Goal: Task Accomplishment & Management: Complete application form

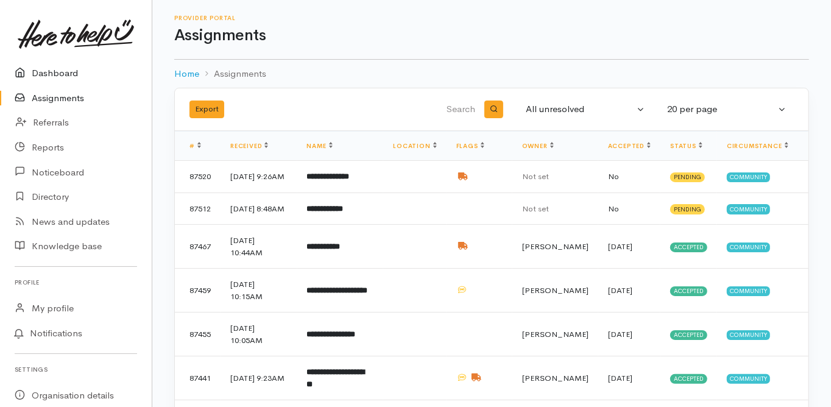
click at [62, 77] on link "Dashboard" at bounding box center [76, 73] width 152 height 25
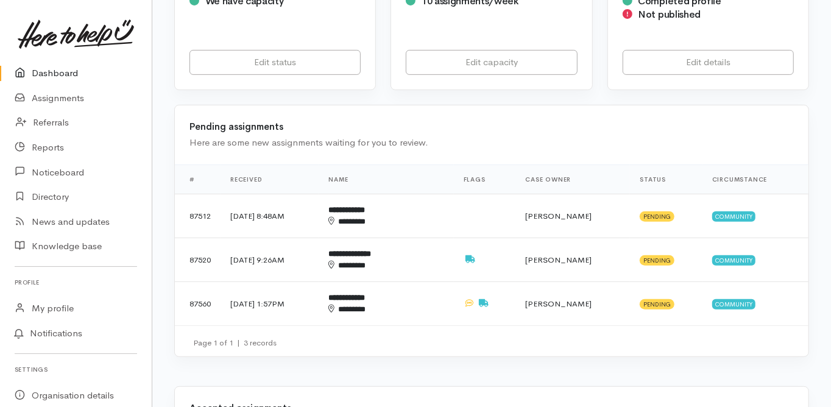
scroll to position [341, 0]
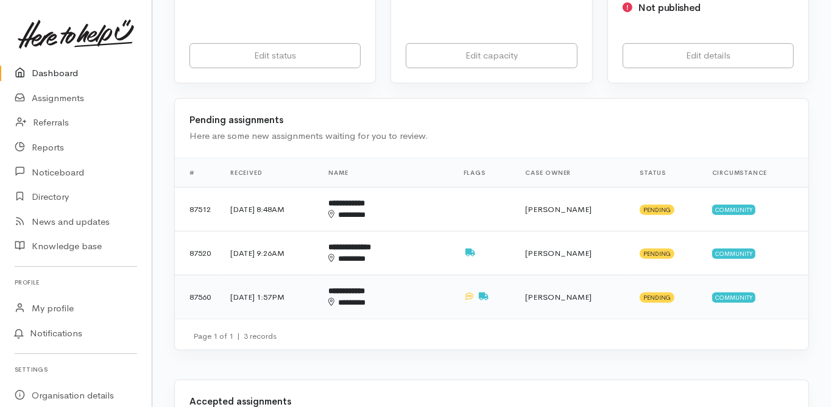
click at [365, 287] on b "**********" at bounding box center [346, 291] width 37 height 8
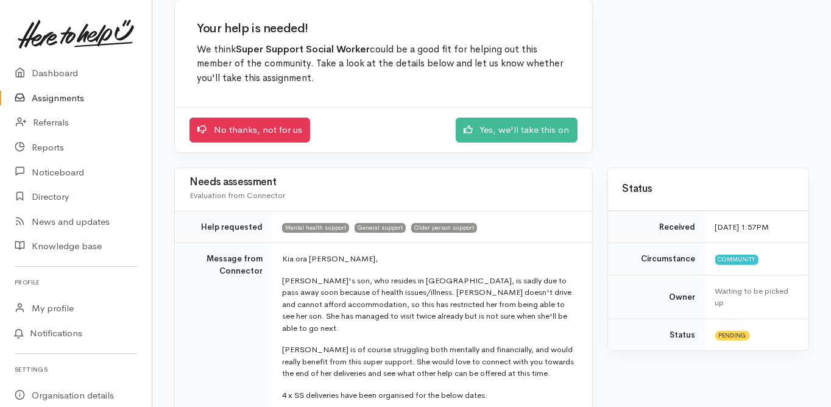
scroll to position [146, 0]
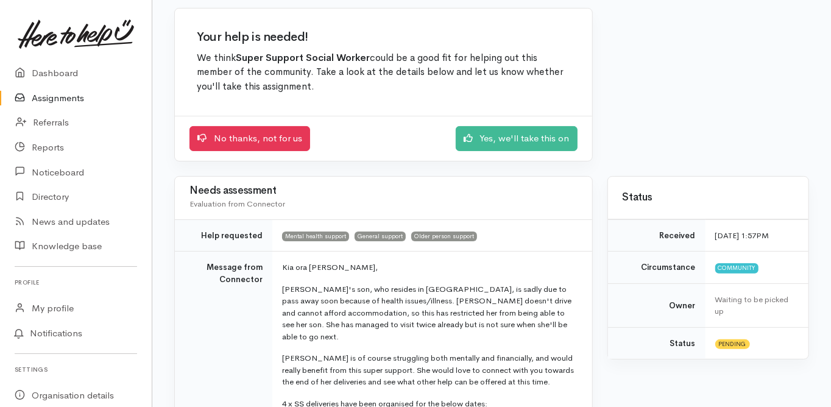
scroll to position [0, 0]
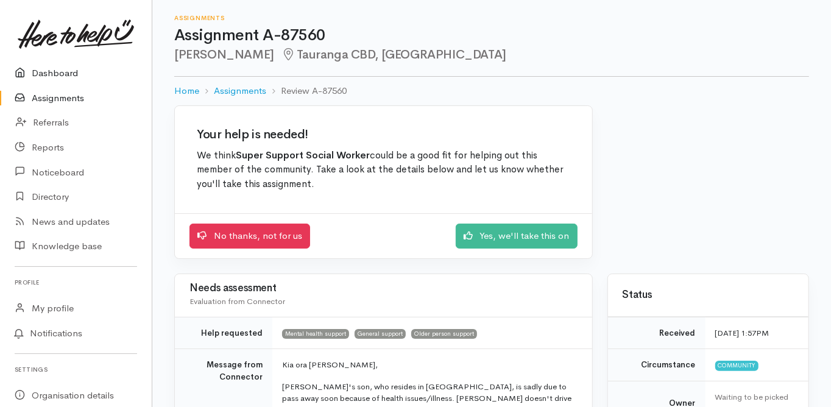
click at [50, 69] on link "Dashboard" at bounding box center [76, 73] width 152 height 25
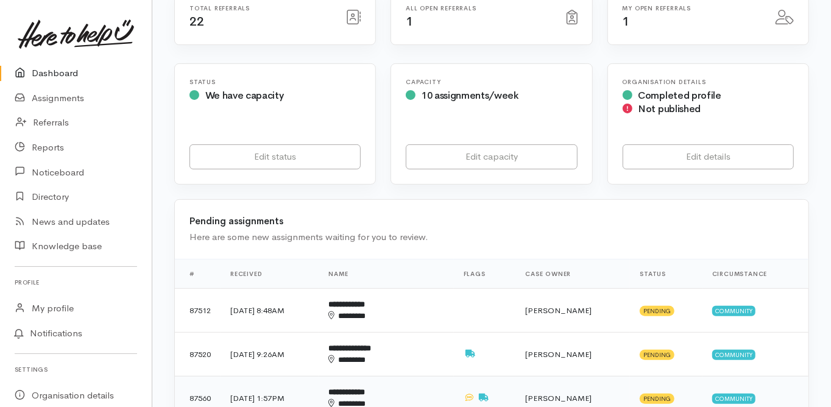
scroll to position [292, 0]
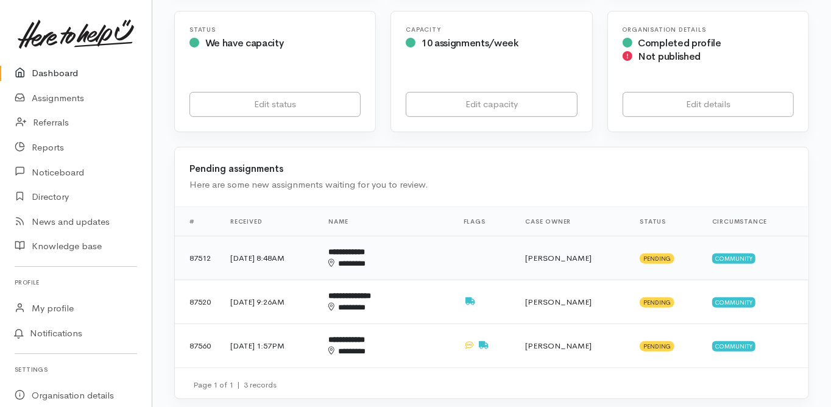
click at [365, 248] on b "**********" at bounding box center [346, 252] width 37 height 8
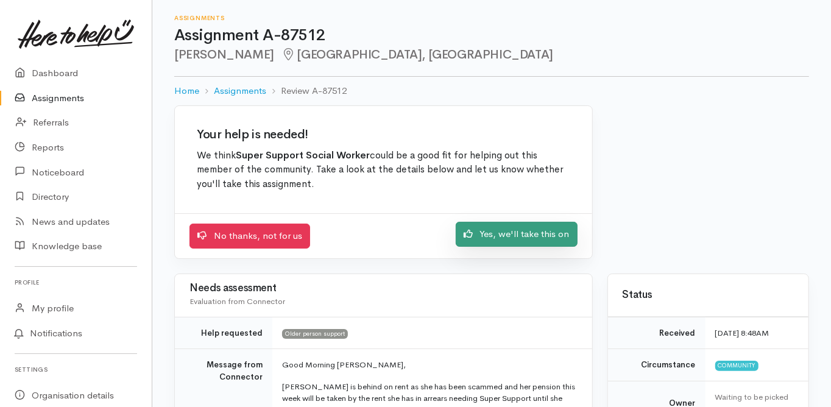
click at [513, 229] on link "Yes, we'll take this on" at bounding box center [517, 234] width 122 height 25
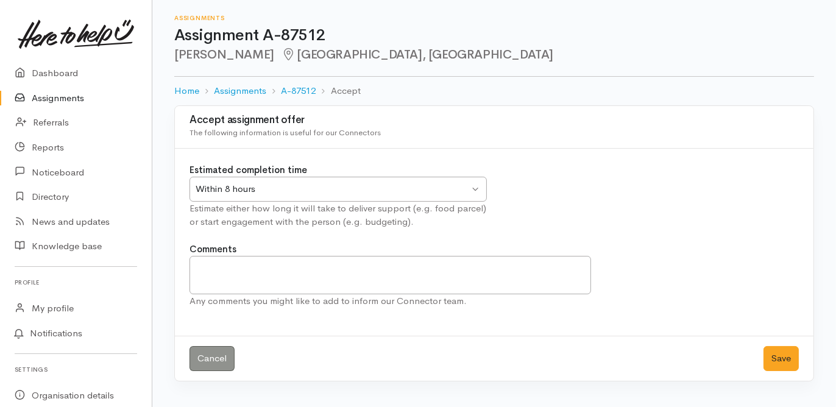
click at [261, 189] on div "Within 8 hours" at bounding box center [333, 189] width 274 height 14
click at [774, 357] on button "Save" at bounding box center [781, 358] width 35 height 25
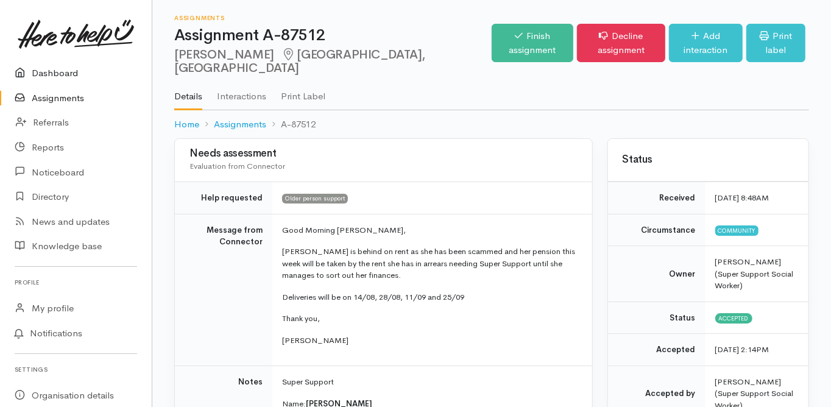
click at [49, 68] on link "Dashboard" at bounding box center [76, 73] width 152 height 25
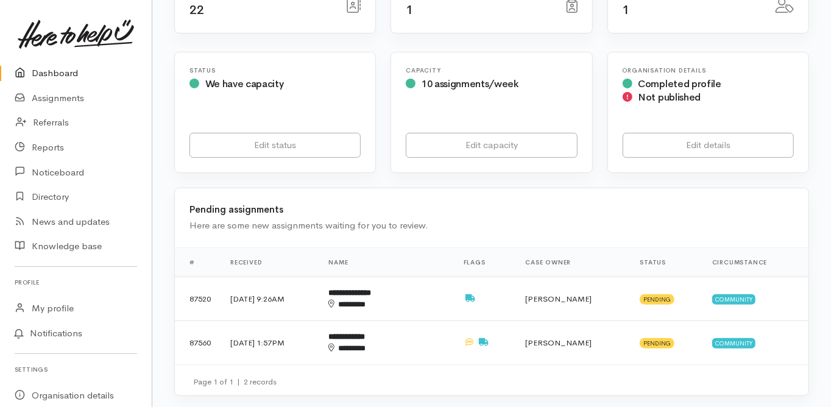
scroll to position [292, 0]
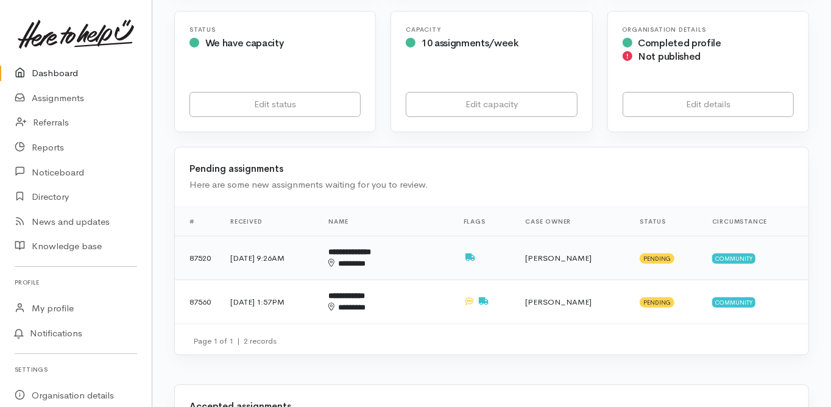
click at [371, 248] on b "**********" at bounding box center [349, 252] width 43 height 8
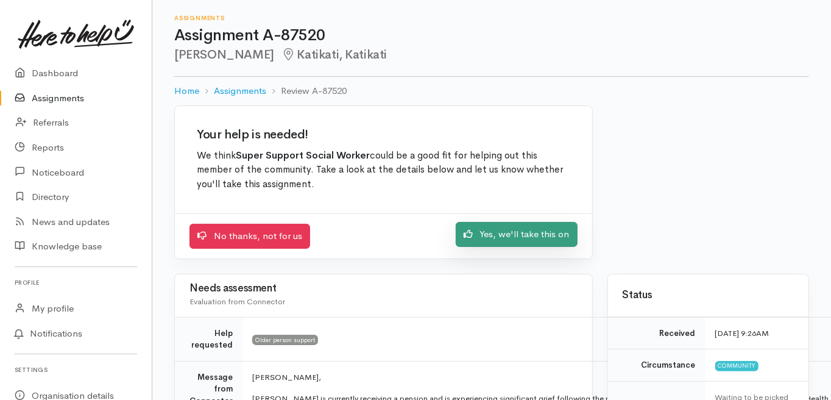
click at [514, 236] on link "Yes, we'll take this on" at bounding box center [517, 234] width 122 height 25
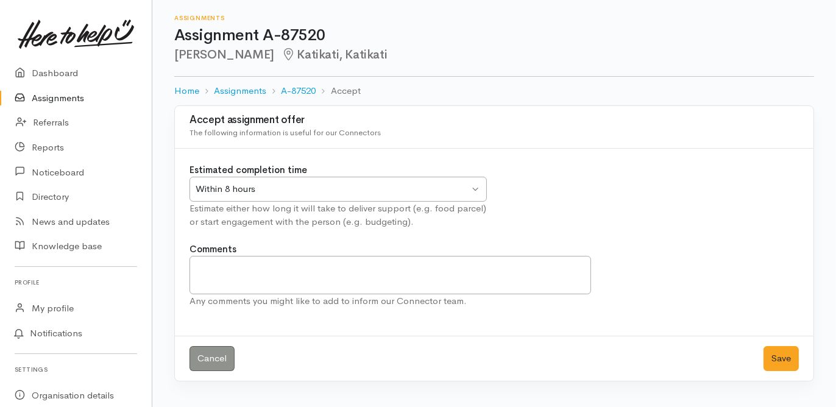
click at [241, 186] on div "Within 8 hours" at bounding box center [333, 189] width 274 height 14
click at [784, 360] on button "Save" at bounding box center [781, 358] width 35 height 25
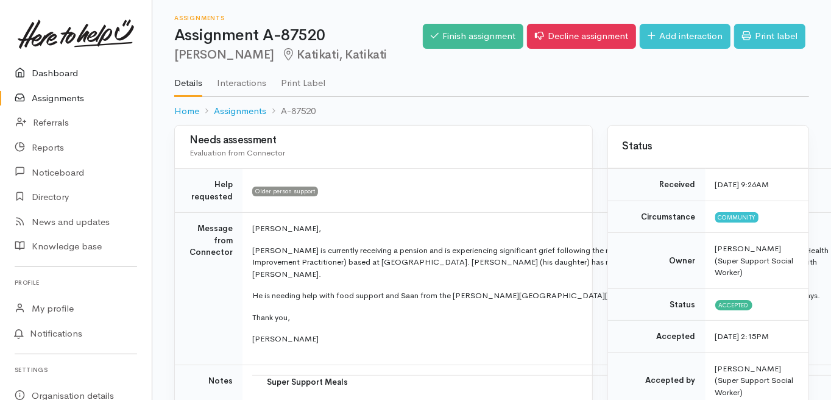
click at [55, 73] on link "Dashboard" at bounding box center [76, 73] width 152 height 25
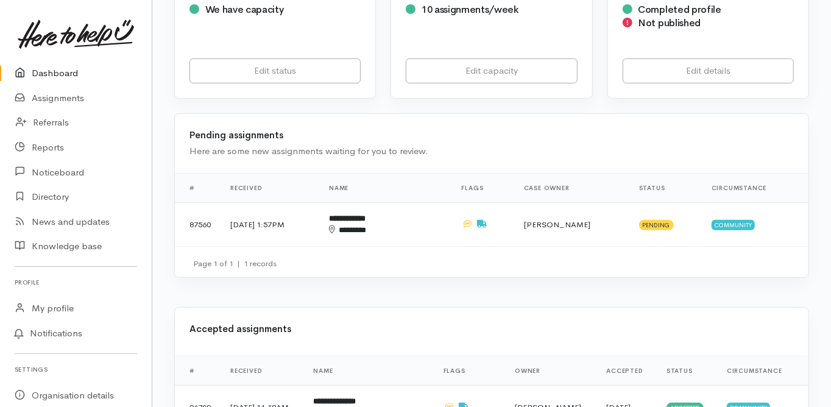
scroll to position [244, 0]
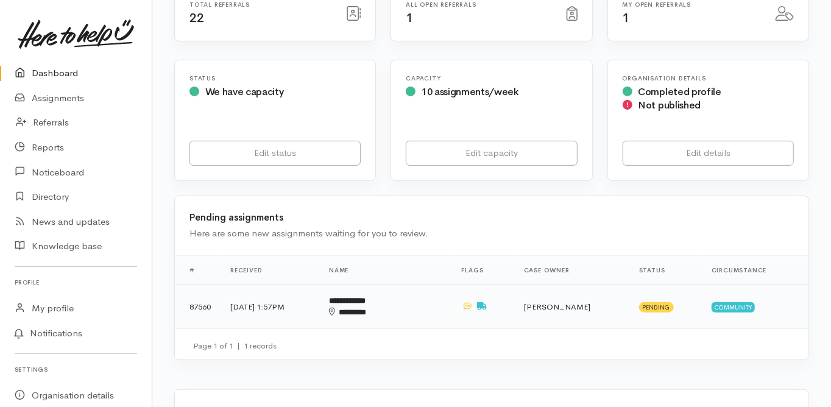
click at [366, 297] on b "**********" at bounding box center [347, 301] width 37 height 8
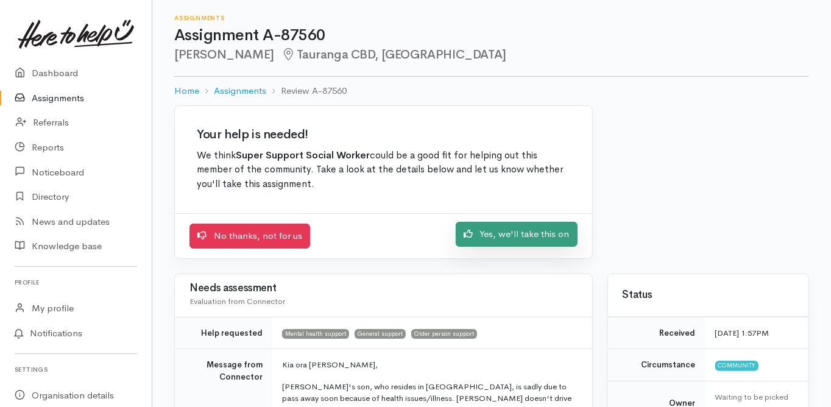
click at [522, 238] on link "Yes, we'll take this on" at bounding box center [517, 234] width 122 height 25
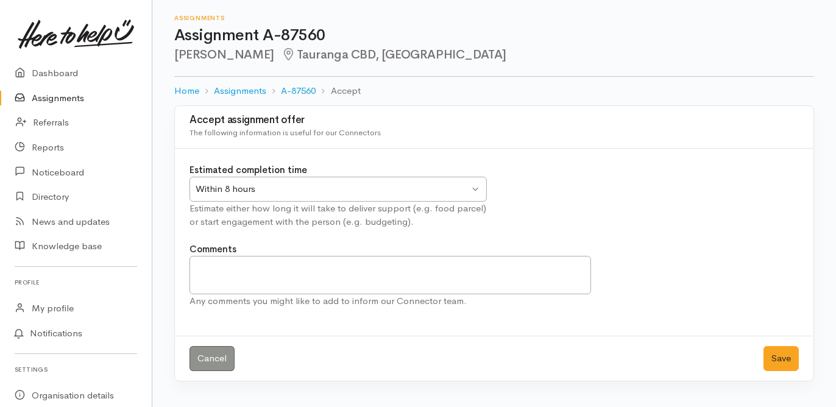
click at [246, 190] on div "Within 8 hours" at bounding box center [333, 189] width 274 height 14
click at [787, 355] on button "Save" at bounding box center [781, 358] width 35 height 25
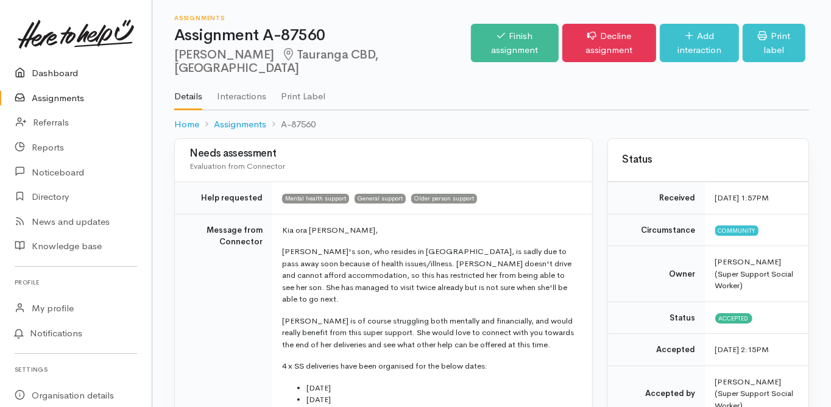
click at [58, 74] on link "Dashboard" at bounding box center [76, 73] width 152 height 25
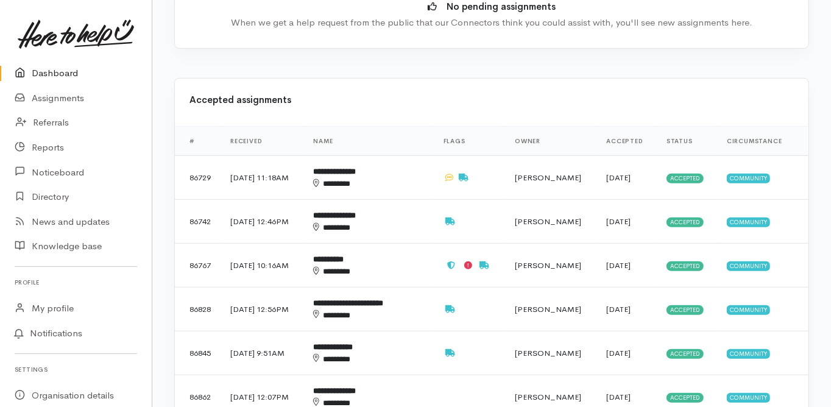
scroll to position [439, 0]
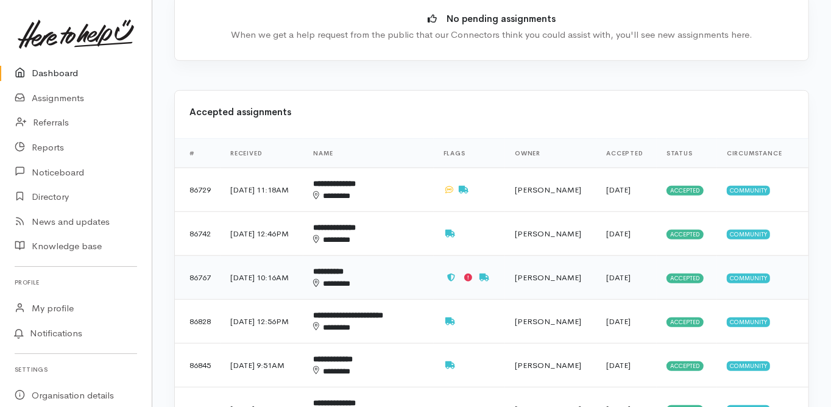
click at [344, 268] on b "**********" at bounding box center [328, 272] width 30 height 8
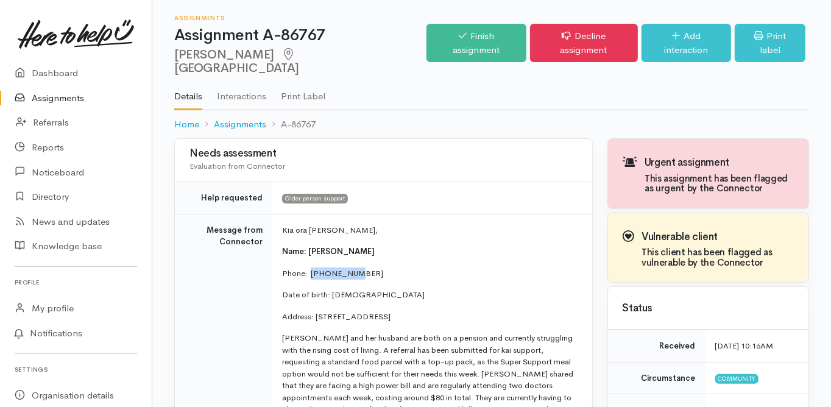
drag, startPoint x: 356, startPoint y: 254, endPoint x: 311, endPoint y: 263, distance: 45.3
click at [311, 268] on p "Phone:  [PHONE_NUMBER]" at bounding box center [430, 274] width 296 height 12
copy p "0212288853"
drag, startPoint x: 375, startPoint y: 282, endPoint x: 330, endPoint y: 279, distance: 45.2
click at [330, 289] on p "Date of birth: 29/11/1951" at bounding box center [430, 295] width 296 height 12
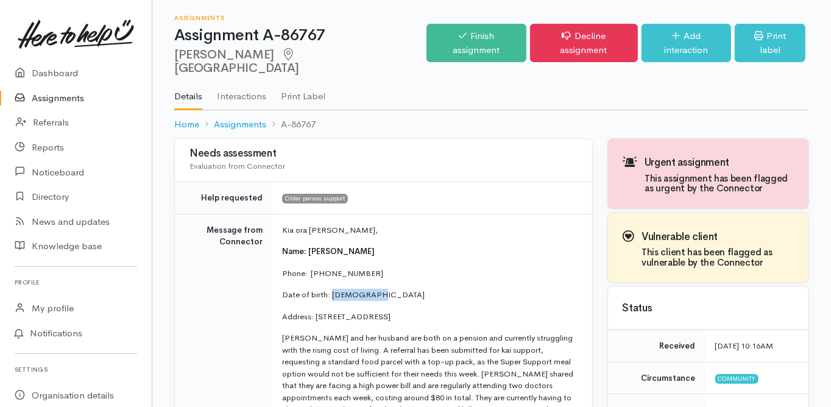
copy p "29/11/1951"
drag, startPoint x: 316, startPoint y: 302, endPoint x: 400, endPoint y: 304, distance: 84.1
click at [400, 311] on p "Address: 286 Ballintoy Park Drive, Welcome Bay, Tauranga, New Zealand" at bounding box center [430, 317] width 296 height 12
copy p "286 Ballintoy Park Drive"
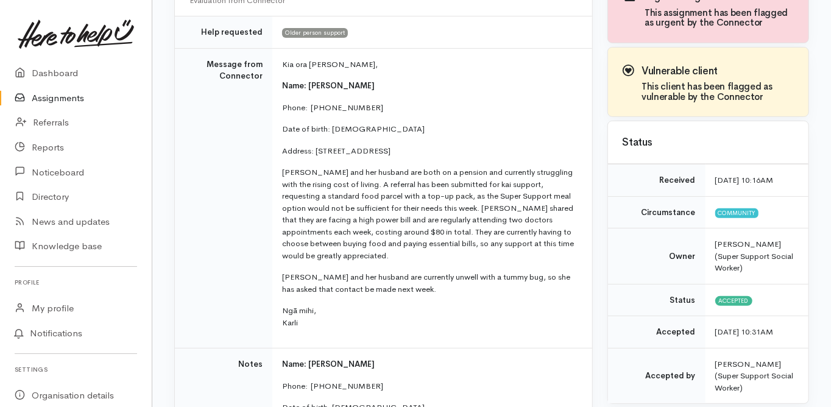
scroll to position [195, 0]
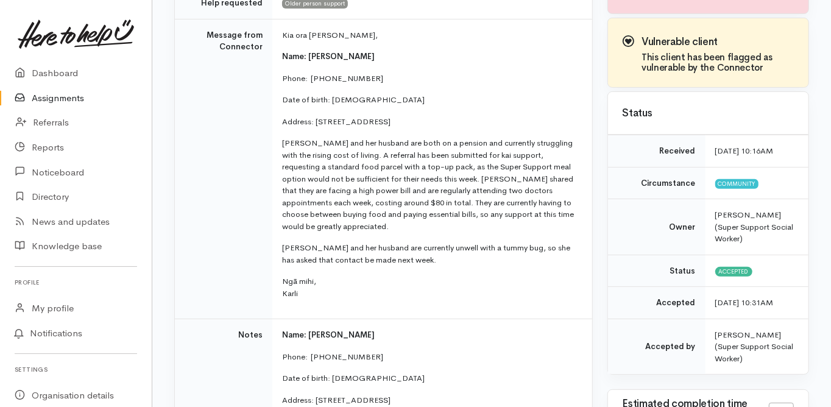
click at [213, 258] on td "Message from Connector" at bounding box center [223, 169] width 97 height 300
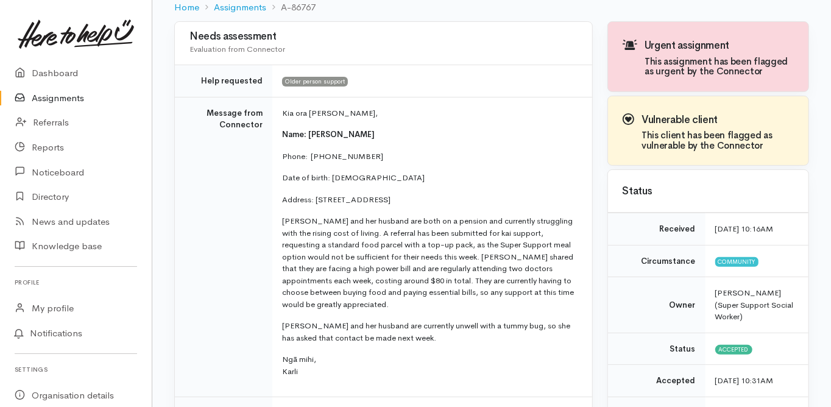
scroll to position [0, 0]
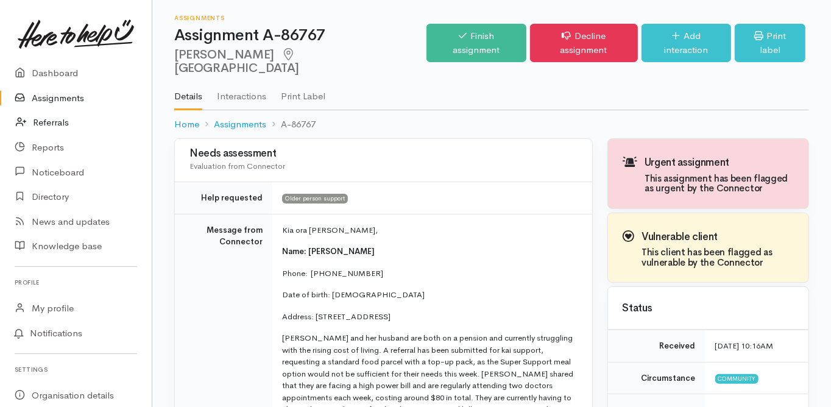
click at [62, 119] on link "Referrals" at bounding box center [76, 122] width 152 height 25
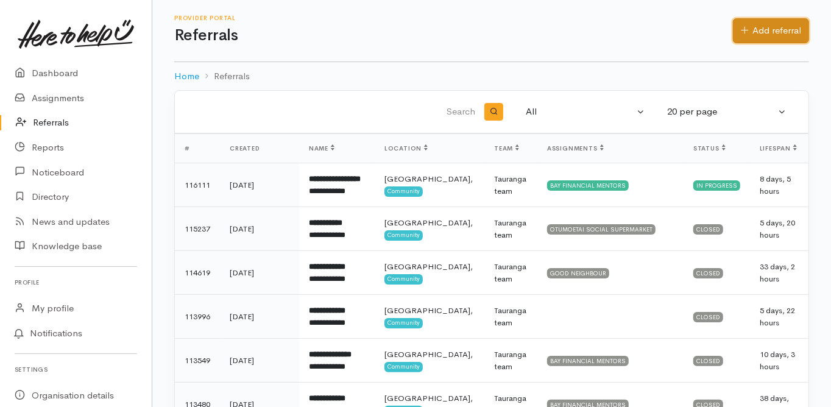
click at [774, 30] on link "Add referral" at bounding box center [771, 30] width 76 height 25
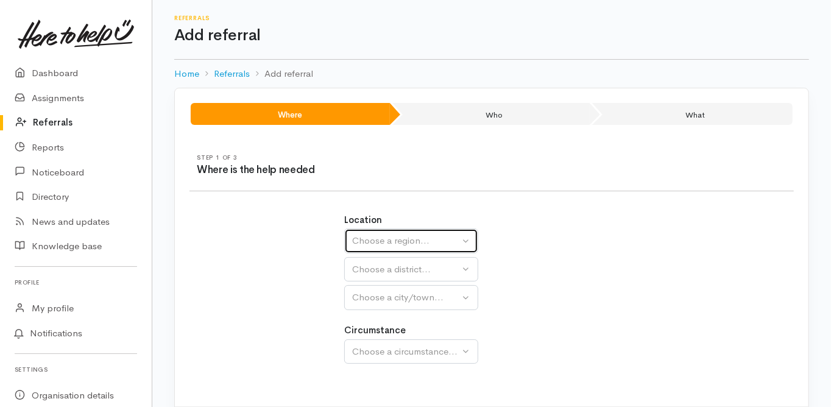
click at [399, 252] on button "Choose a region..." at bounding box center [411, 241] width 134 height 25
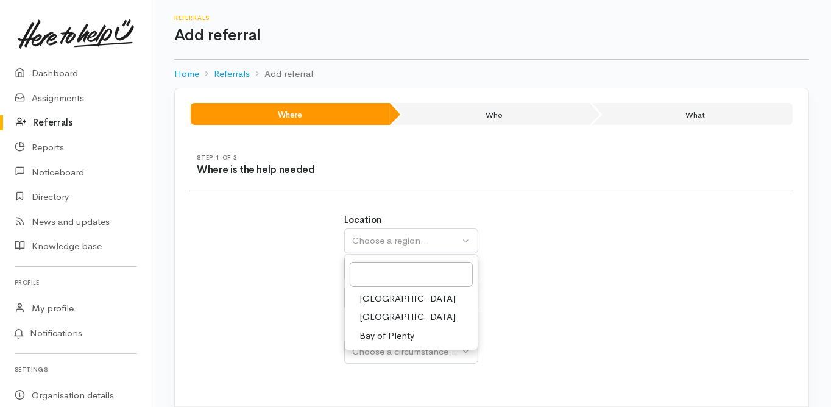
click at [378, 334] on span "Bay of Plenty" at bounding box center [387, 336] width 55 height 14
select select "4"
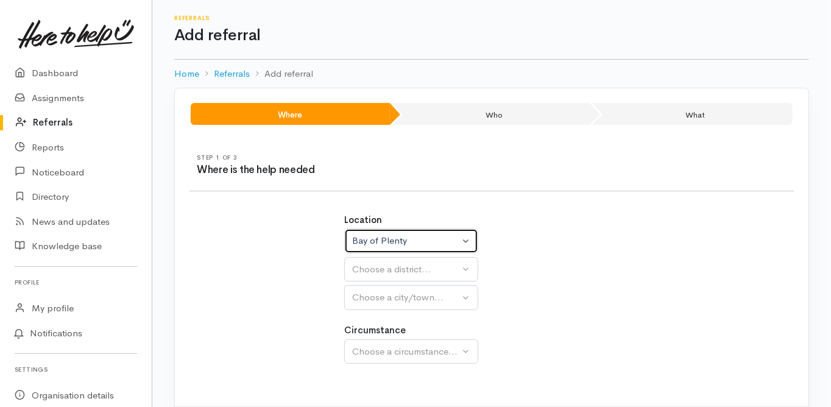
select select
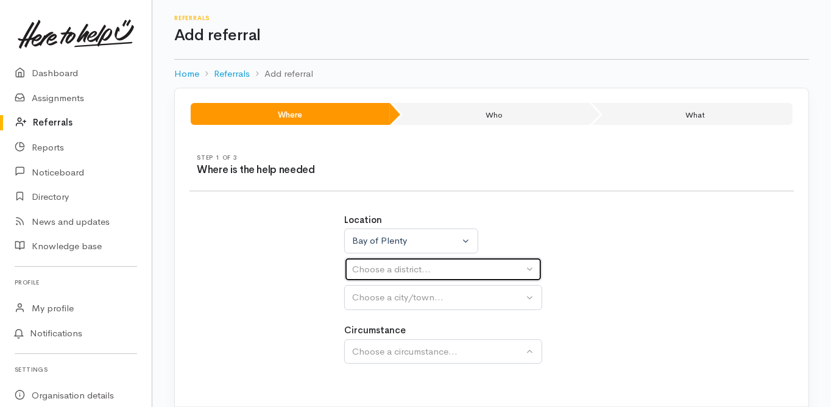
click at [371, 270] on div "Choose a district..." at bounding box center [437, 270] width 171 height 14
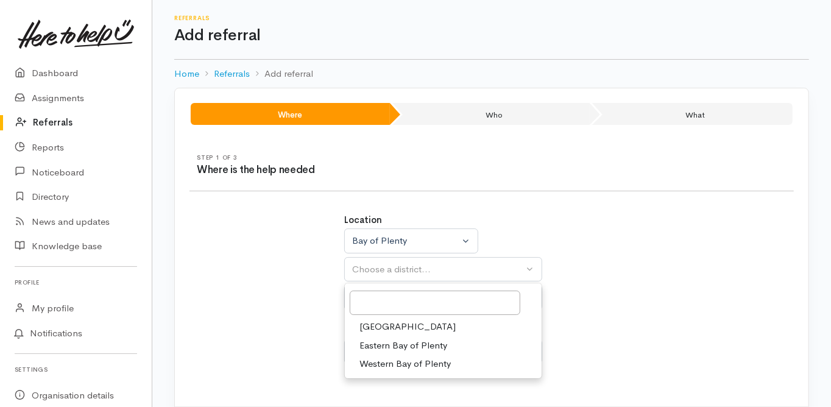
click at [375, 322] on span "Tauranga" at bounding box center [408, 327] width 96 height 14
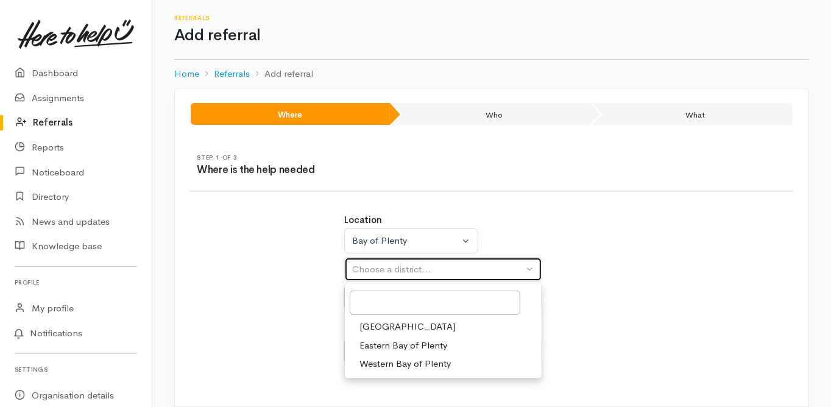
select select "6"
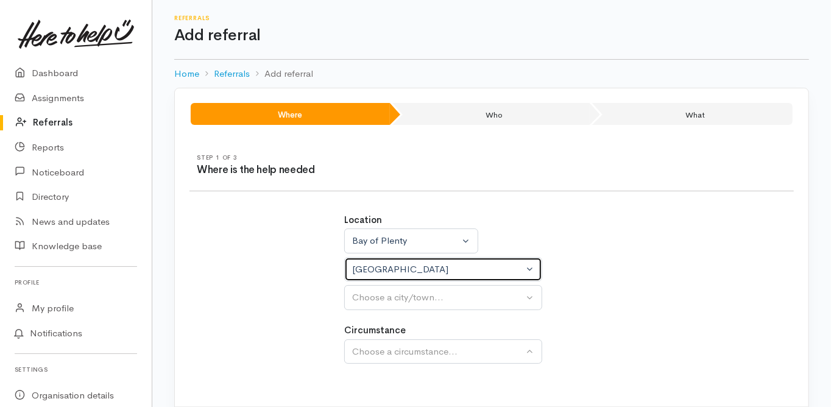
select select
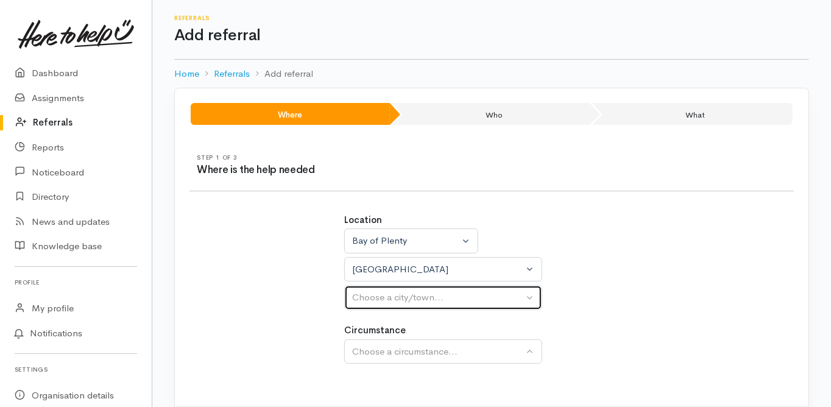
click at [366, 300] on div "Choose a city/town..." at bounding box center [437, 298] width 171 height 14
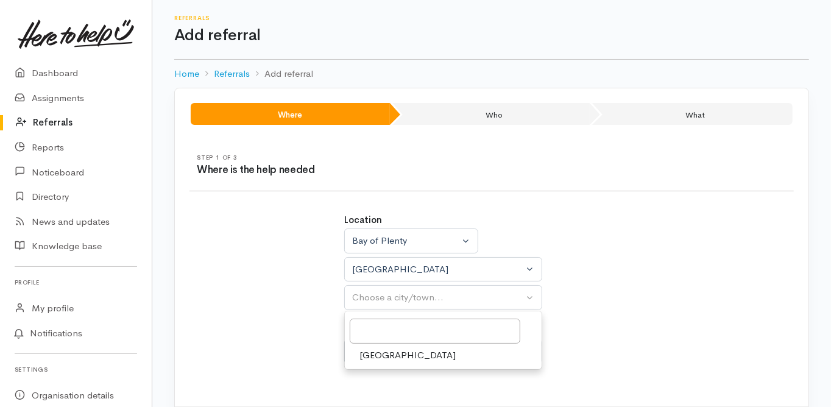
click at [375, 350] on span "Tauranga" at bounding box center [408, 356] width 96 height 14
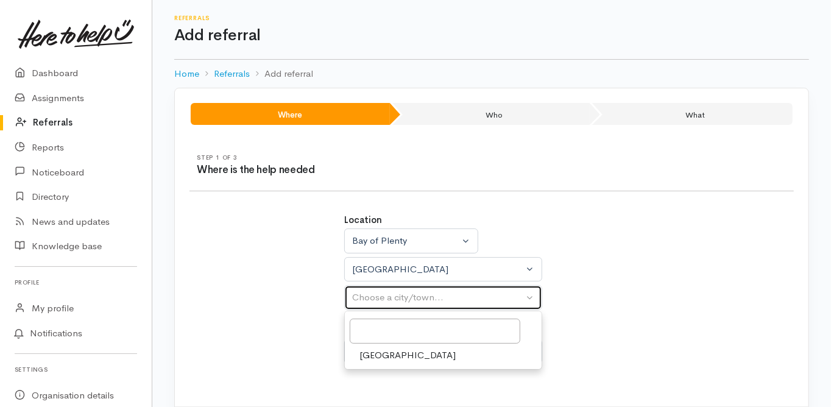
select select "4"
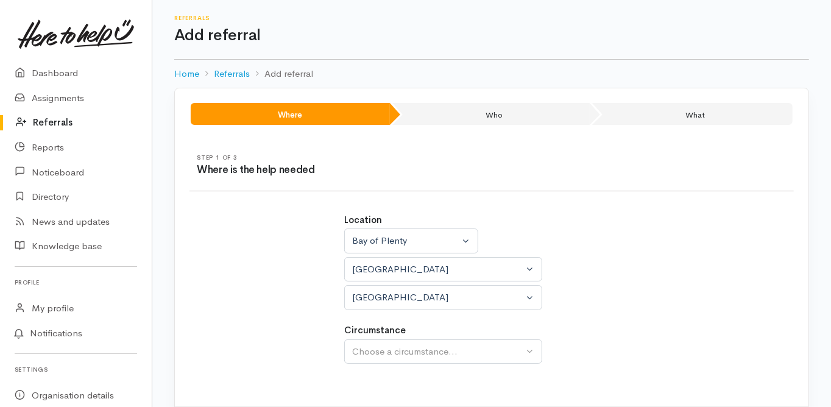
click at [308, 333] on div "Location Auckland Waikato Bay of Plenty Bay of Plenty Auckland Waikato Bay of P…" at bounding box center [491, 295] width 619 height 193
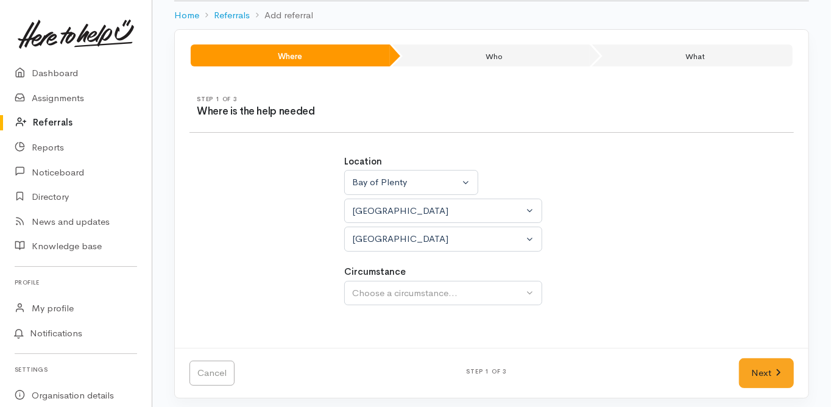
scroll to position [61, 0]
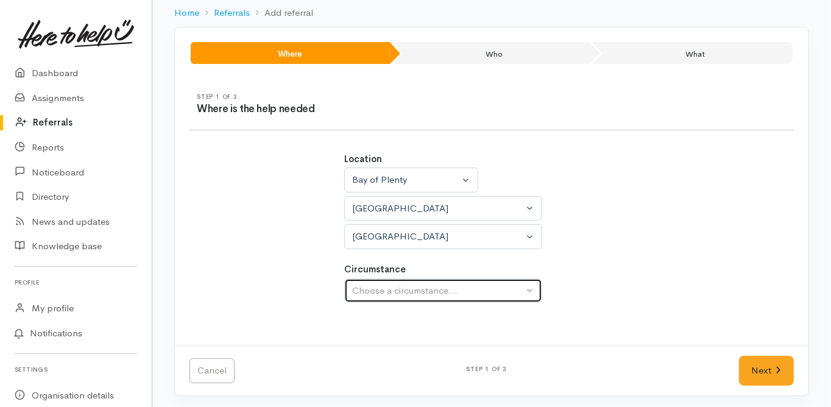
click at [384, 285] on div "Choose a circumstance..." at bounding box center [437, 291] width 171 height 14
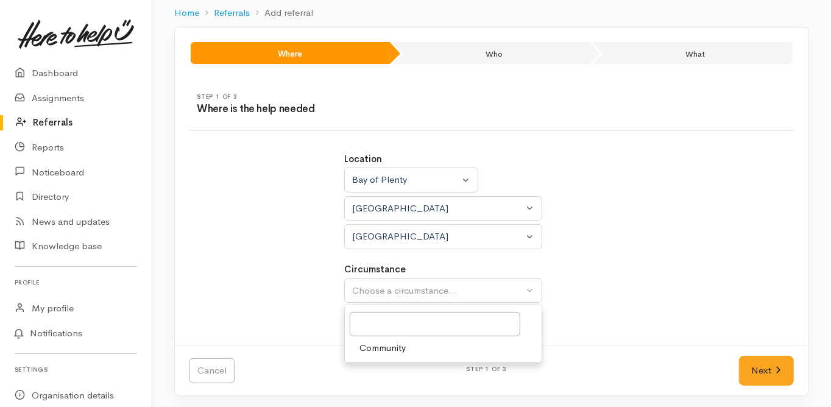
click at [384, 344] on span "Community" at bounding box center [383, 348] width 46 height 14
select select "2"
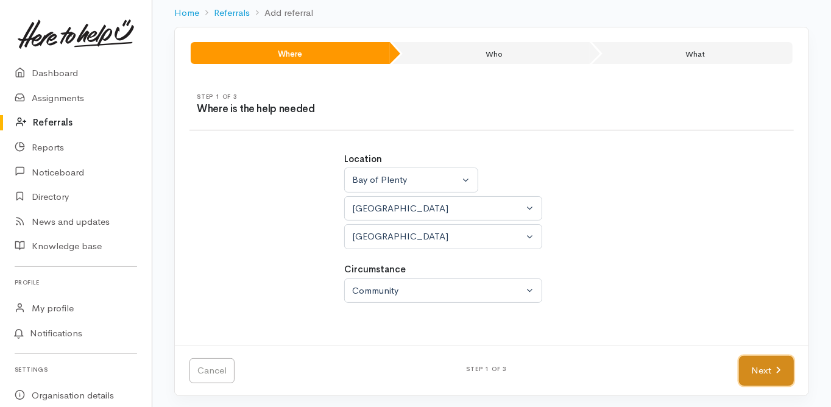
click at [765, 367] on link "Next" at bounding box center [766, 371] width 55 height 30
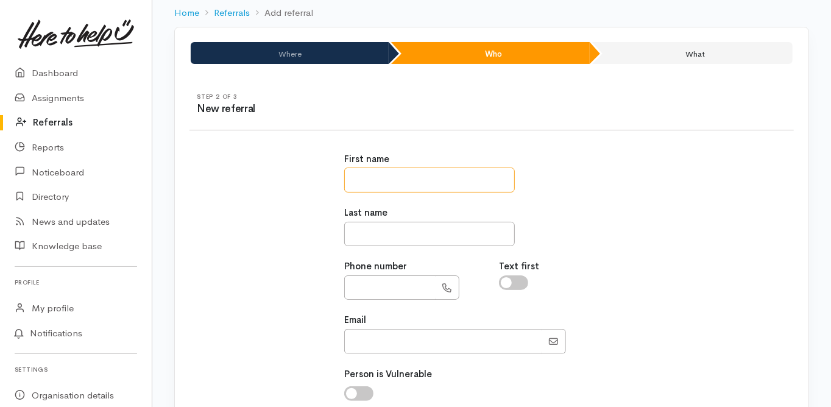
click at [358, 181] on input "text" at bounding box center [429, 180] width 171 height 25
click at [370, 170] on input "text" at bounding box center [429, 180] width 171 height 25
type input "****"
click at [358, 226] on input "text" at bounding box center [429, 234] width 171 height 25
click at [351, 232] on input "*****" at bounding box center [429, 234] width 171 height 25
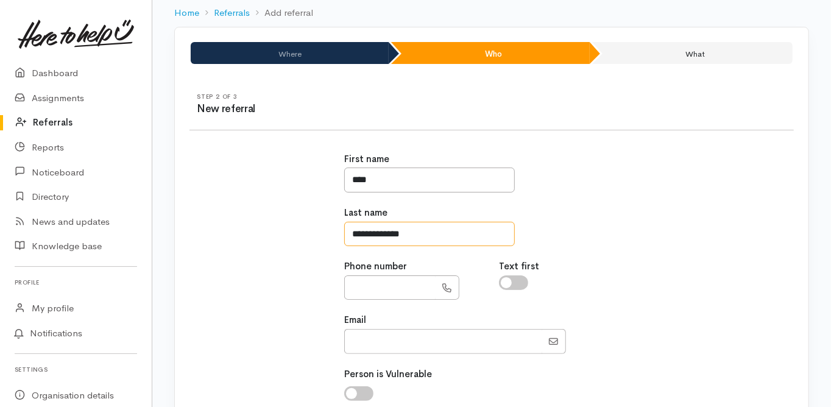
type input "**********"
click at [357, 280] on input "text" at bounding box center [389, 287] width 91 height 25
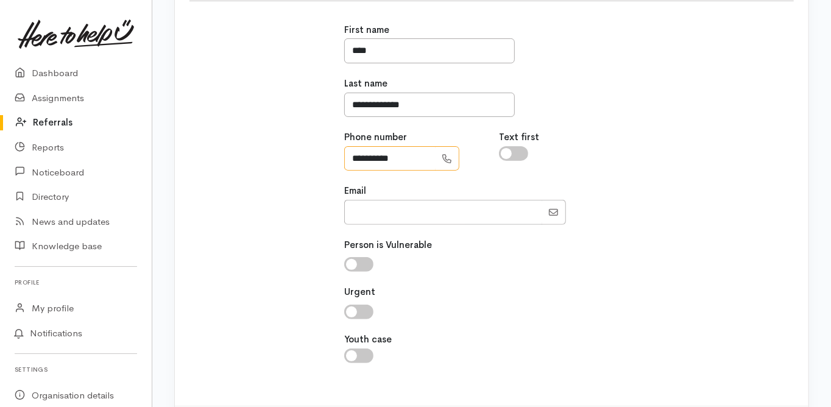
scroll to position [207, 0]
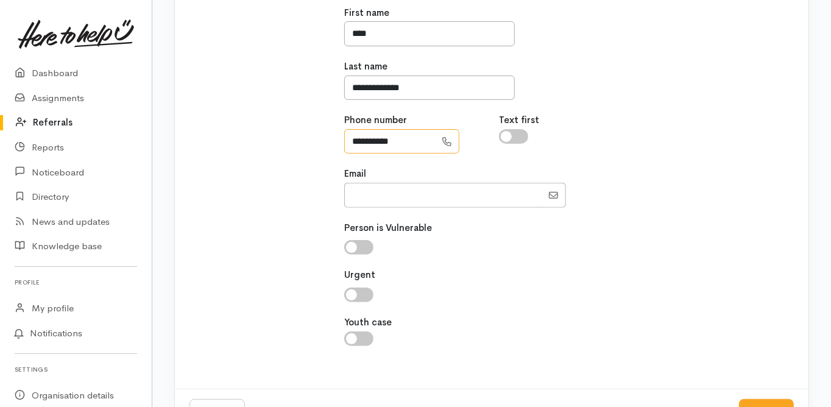
type input "**********"
click at [353, 243] on input "checkbox" at bounding box center [358, 247] width 29 height 15
checkbox input "true"
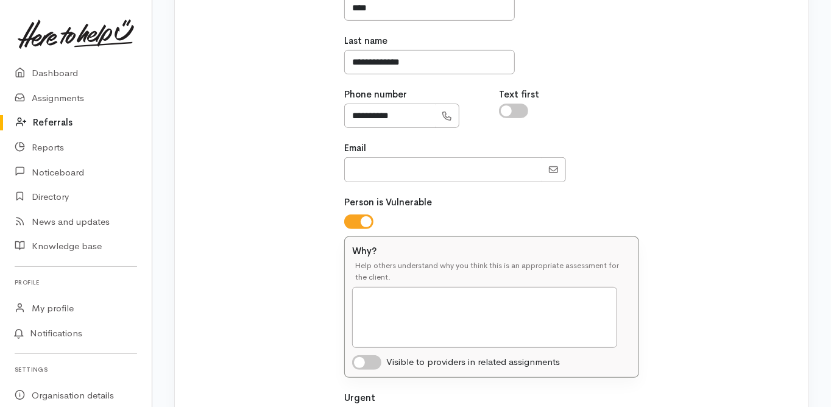
scroll to position [256, 0]
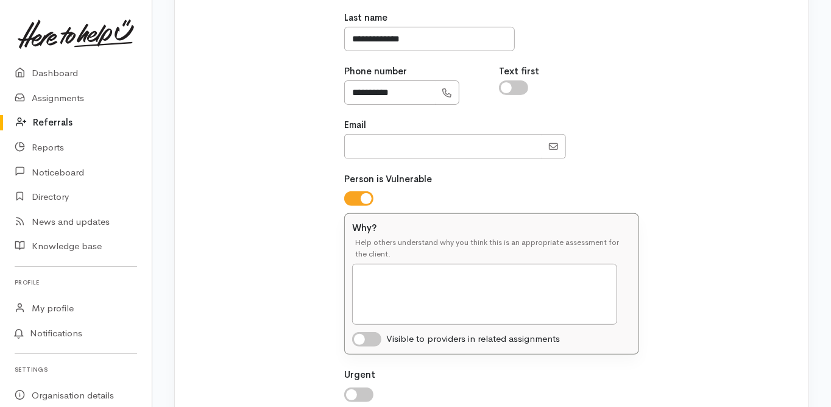
click at [352, 388] on input "checkbox" at bounding box center [358, 395] width 29 height 15
checkbox input "true"
click at [363, 335] on input "checkbox" at bounding box center [366, 339] width 29 height 15
checkbox input "true"
click at [367, 267] on textarea "Why?" at bounding box center [484, 294] width 265 height 61
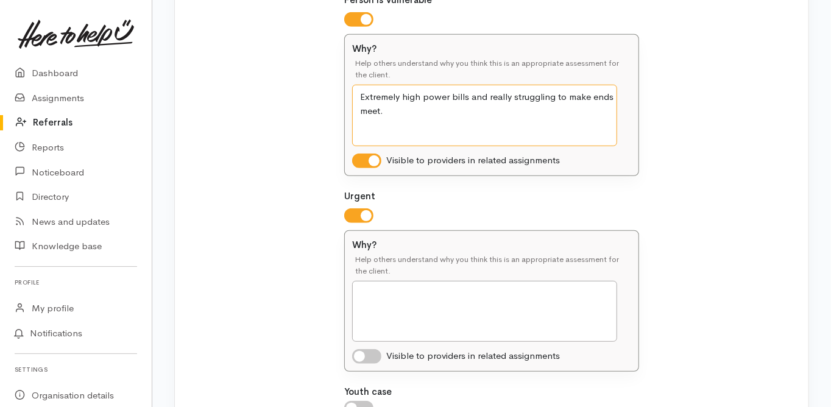
scroll to position [500, 0]
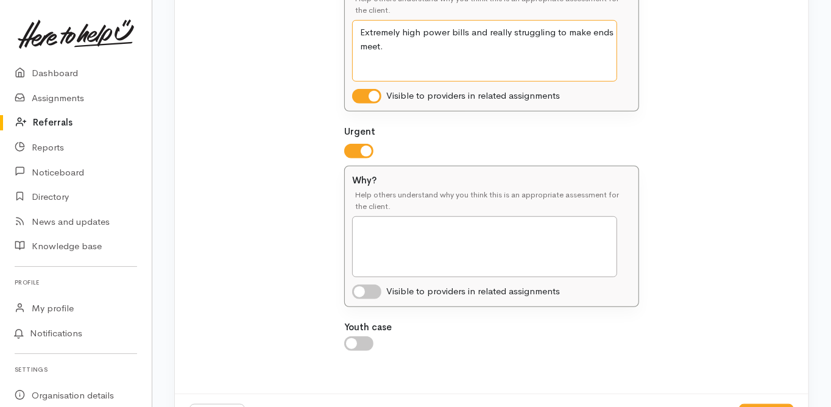
type textarea "Extremely high power bills and really struggling to make ends meet."
click at [360, 291] on input "checkbox" at bounding box center [366, 292] width 29 height 15
checkbox input "true"
click at [392, 212] on div "Help others understand why you think this is an appropriate assessment for the …" at bounding box center [491, 203] width 279 height 27
click at [379, 224] on textarea "Why?" at bounding box center [484, 246] width 265 height 61
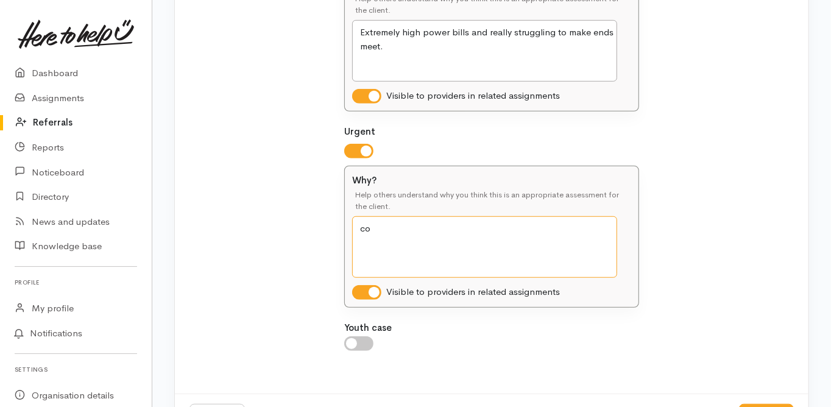
type textarea "c"
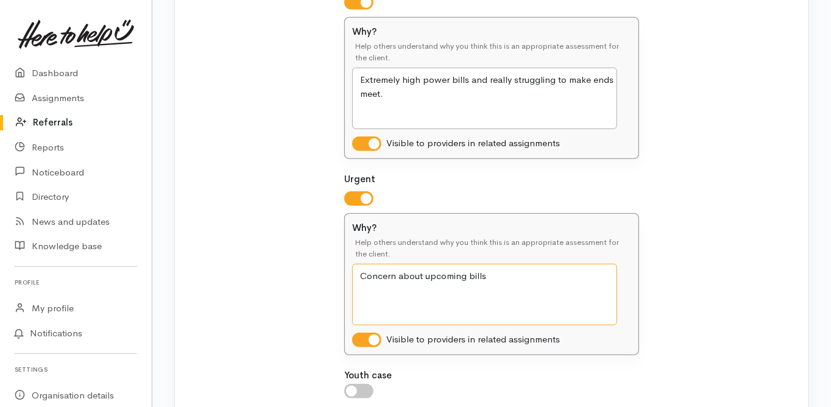
scroll to position [547, 0]
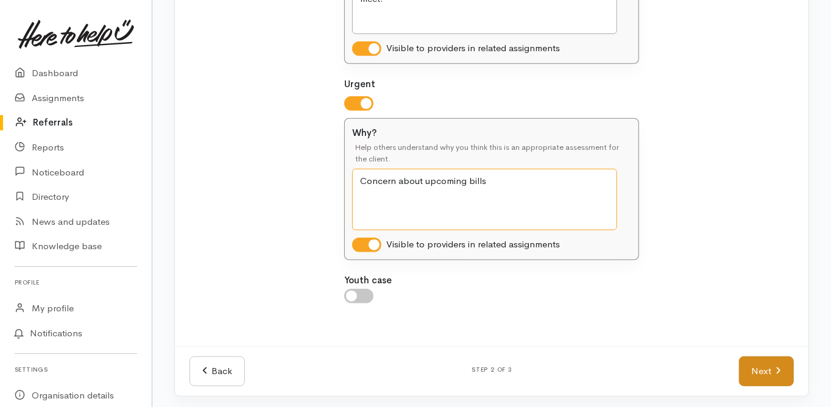
type textarea "Concern about upcoming bills"
click at [756, 370] on link "Next" at bounding box center [766, 371] width 55 height 30
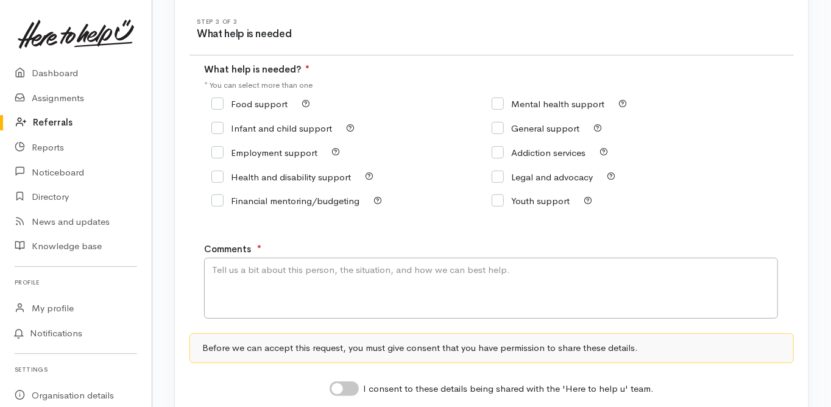
scroll to position [71, 0]
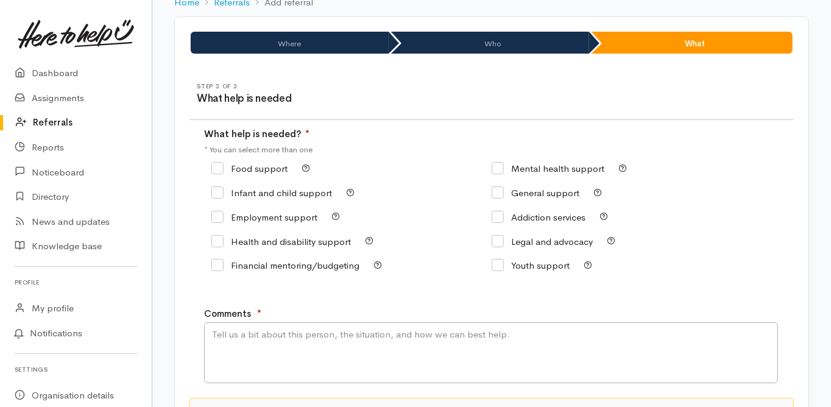
click at [218, 263] on input "Financial mentoring/budgeting" at bounding box center [285, 265] width 148 height 9
checkbox input "true"
click at [179, 298] on div "Step 3 of 3 What help is needed What help is needed? ● * You can select more th…" at bounding box center [492, 279] width 634 height 423
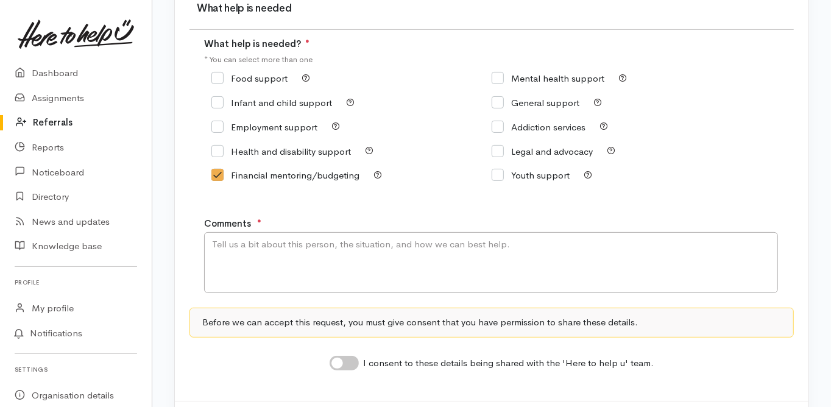
scroll to position [169, 0]
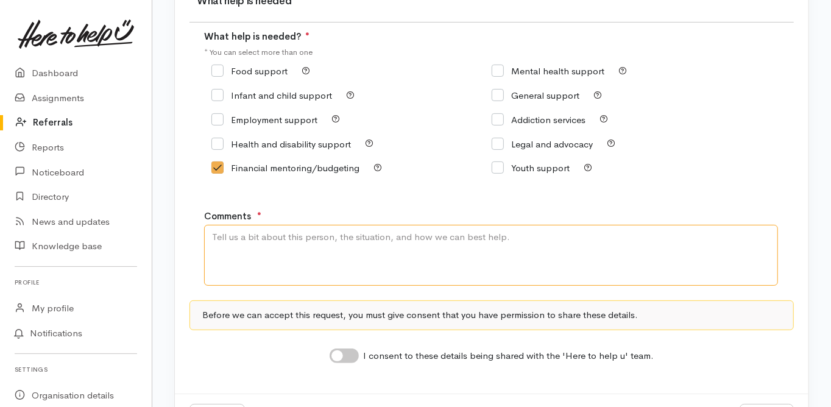
click at [223, 225] on textarea "Comments" at bounding box center [491, 255] width 574 height 61
click at [333, 232] on textarea "Referral from Melissa (SS)." at bounding box center [491, 255] width 574 height 61
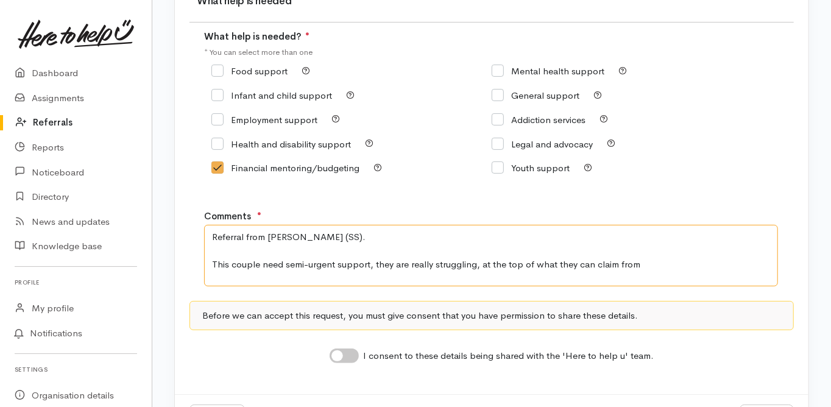
click at [643, 264] on textarea "Referral from Melissa (SS). This couple need semi-urgent support, they are real…" at bounding box center [491, 255] width 574 height 61
click at [307, 264] on textarea "Referral from Melissa (SS). This couple need semi-urgent support, they are real…" at bounding box center [491, 255] width 574 height 61
click at [505, 261] on textarea "Referral from Melissa (SS). This couple need relatively urgent support, they ar…" at bounding box center [491, 255] width 574 height 61
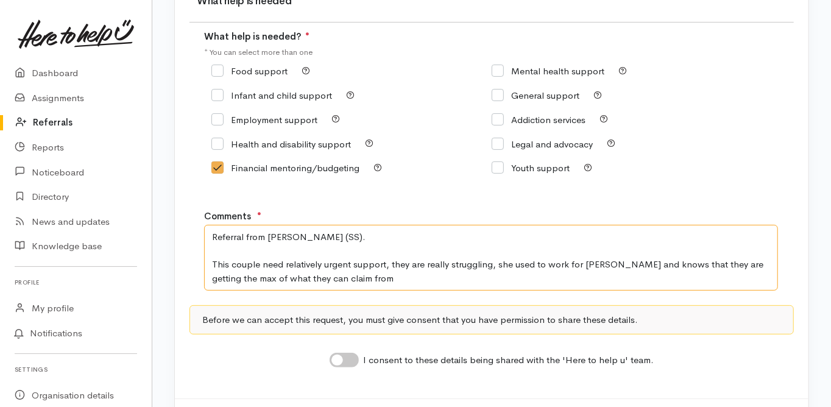
click at [335, 277] on textarea "Referral from Melissa (SS). This couple need relatively urgent support, they ar…" at bounding box center [491, 257] width 574 height 65
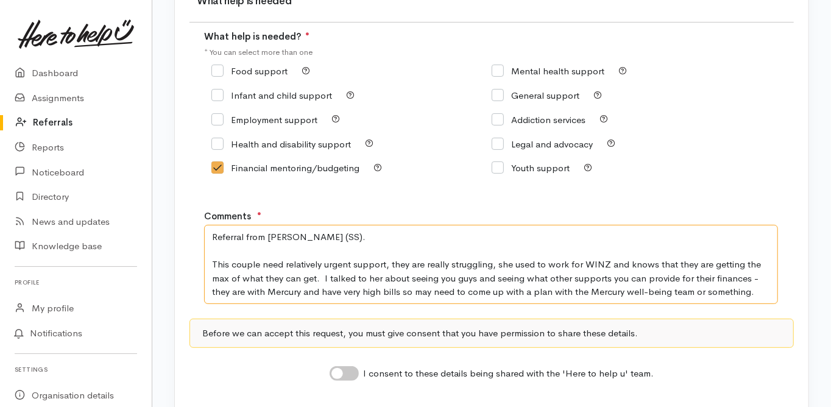
click at [330, 233] on textarea "Referral from Melissa (SS). This couple need relatively urgent support, they ar…" at bounding box center [491, 264] width 574 height 79
click at [216, 262] on textarea "Referral from Melissa (SS) to BFM This couple need relatively urgent support, t…" at bounding box center [491, 264] width 574 height 79
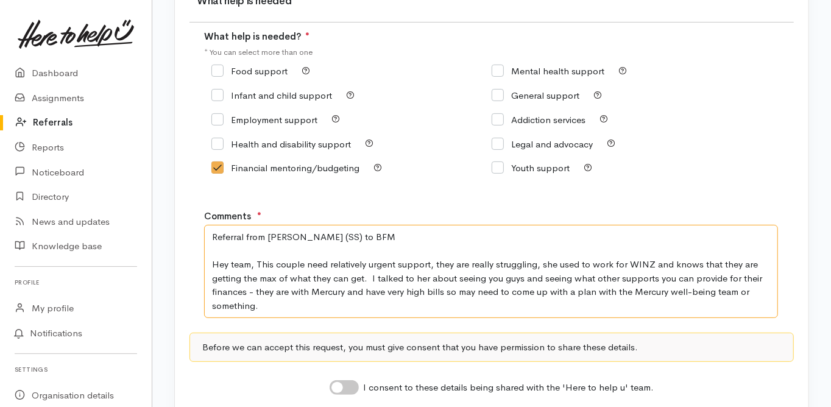
click at [266, 300] on textarea "Referral from Melissa (SS) to BFM Hey team, This couple need relatively urgent …" at bounding box center [491, 271] width 574 height 93
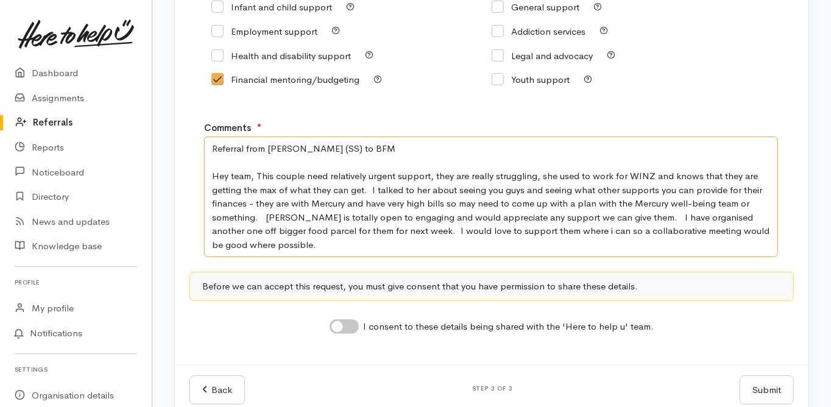
scroll to position [266, 0]
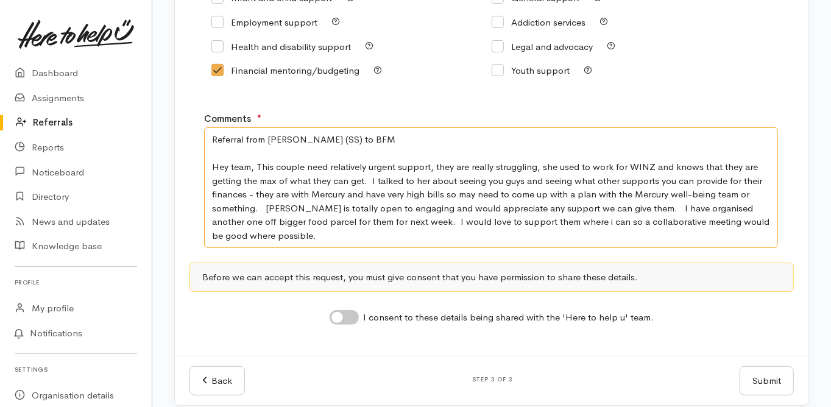
type textarea "Referral from Melissa (SS) to BFM Hey team, This couple need relatively urgent …"
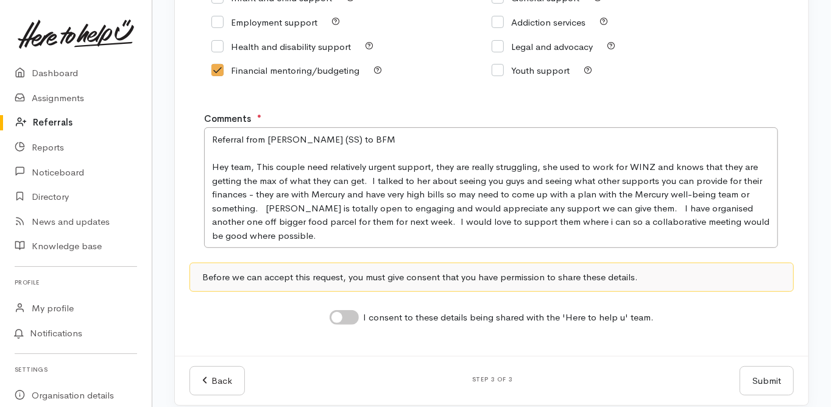
click at [355, 316] on input "I consent to these details being shared with the 'Here to help u' team." at bounding box center [344, 317] width 29 height 15
checkbox input "true"
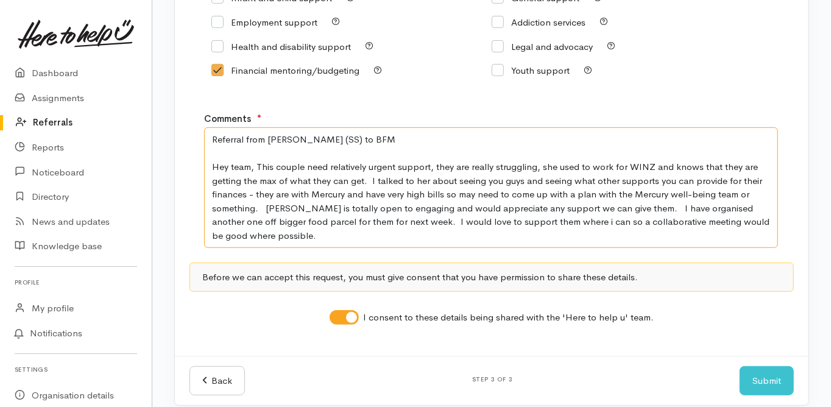
click at [263, 235] on textarea "Referral from Melissa (SS) to BFM Hey team, This couple need relatively urgent …" at bounding box center [491, 187] width 574 height 120
click at [370, 136] on textarea "Referral from Melissa (SS) to BFM Hey team, This couple need relatively urgent …" at bounding box center [491, 187] width 574 height 120
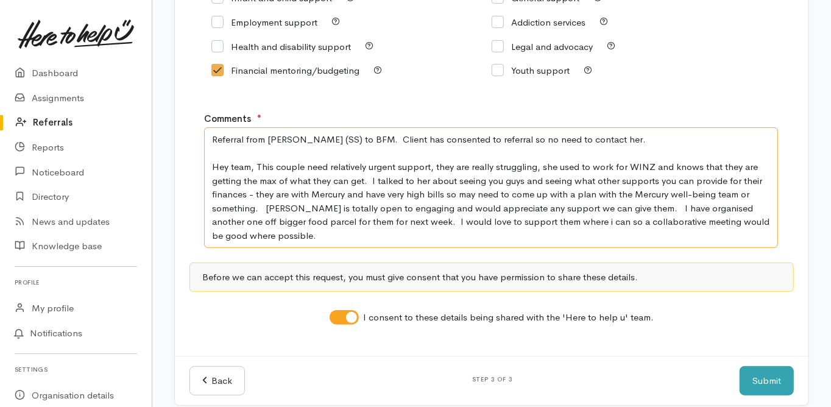
type textarea "Referral from Melissa (SS) to BFM. Client has consented to referral so no need …"
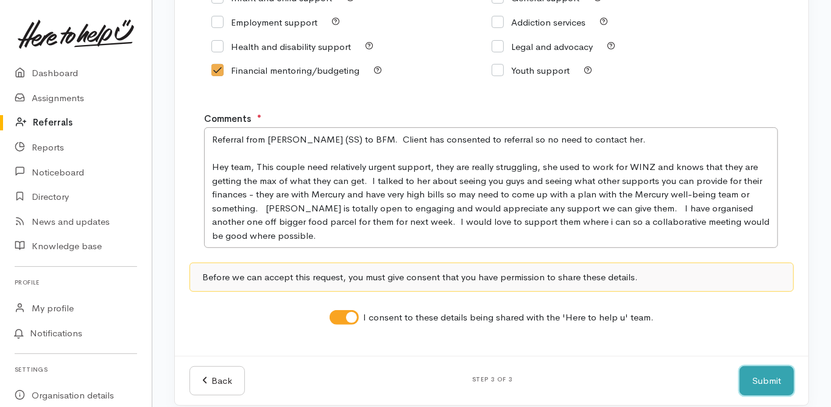
click at [767, 386] on button "Submit" at bounding box center [767, 381] width 54 height 30
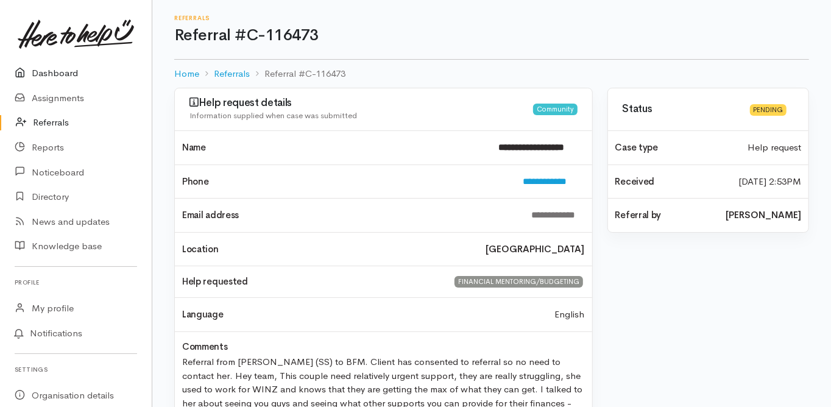
click at [61, 74] on link "Dashboard" at bounding box center [76, 73] width 152 height 25
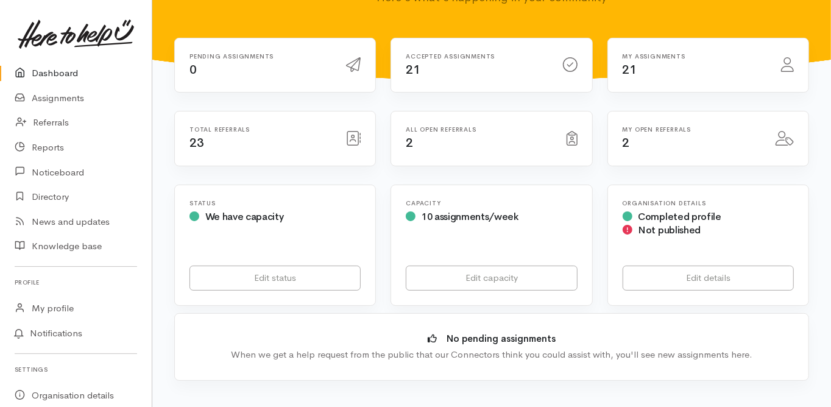
scroll to position [292, 0]
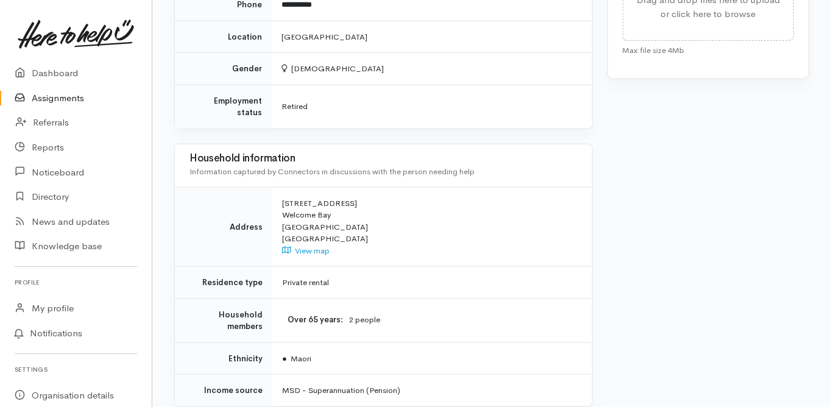
scroll to position [1001, 0]
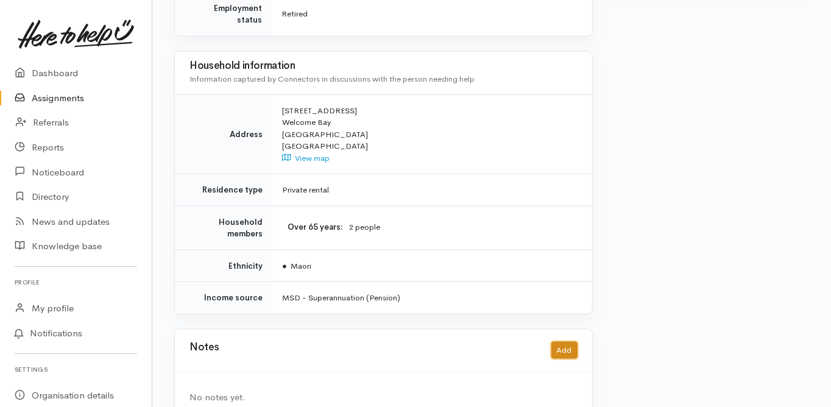
click at [561, 342] on button "Add" at bounding box center [564, 351] width 26 height 18
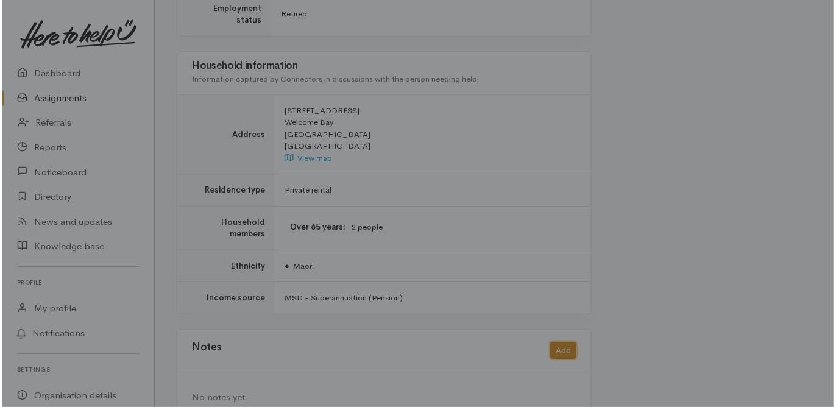
scroll to position [989, 0]
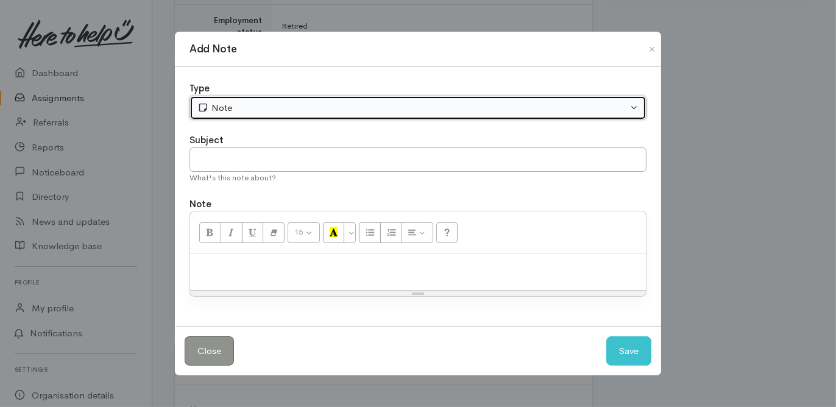
click at [235, 115] on button "Note" at bounding box center [418, 108] width 457 height 25
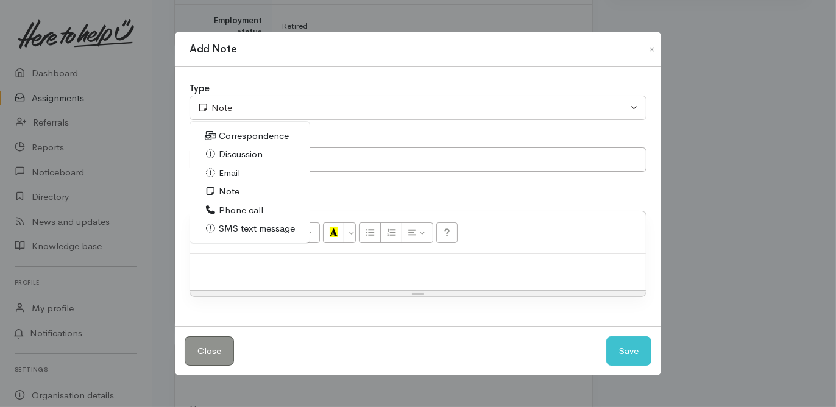
click at [236, 213] on span "Phone call" at bounding box center [241, 211] width 44 height 14
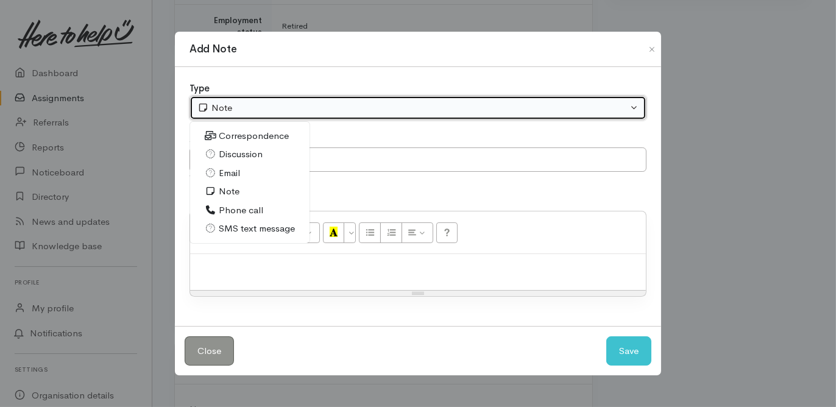
select select "3"
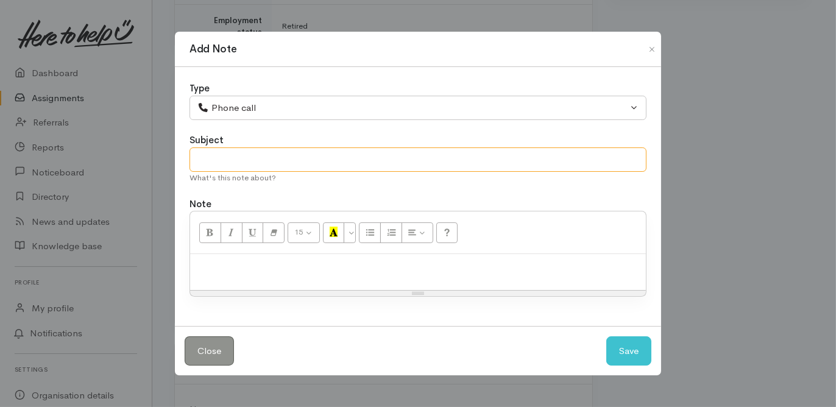
click at [208, 152] on input "text" at bounding box center [418, 159] width 457 height 25
type input "S"
type input "Ongoing support needed"
click at [203, 251] on div "15 8 9 10 11 12 14 18 24 36 Background Color Transparent Select #ffff00 Text Co…" at bounding box center [418, 232] width 456 height 43
click at [205, 261] on p at bounding box center [418, 267] width 444 height 14
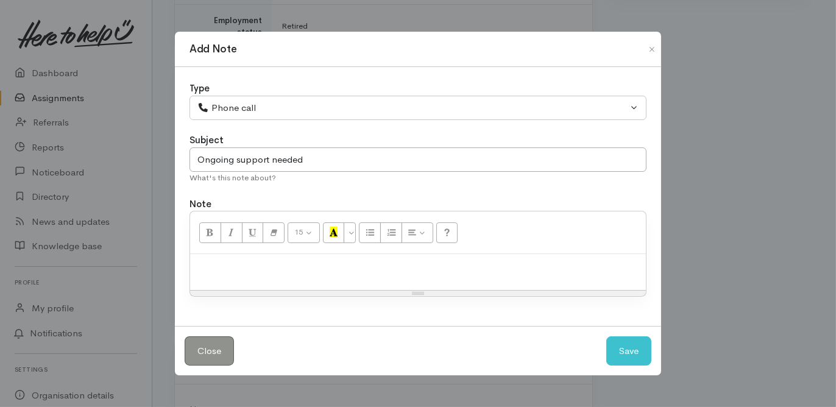
click at [219, 260] on div at bounding box center [418, 272] width 456 height 36
paste div
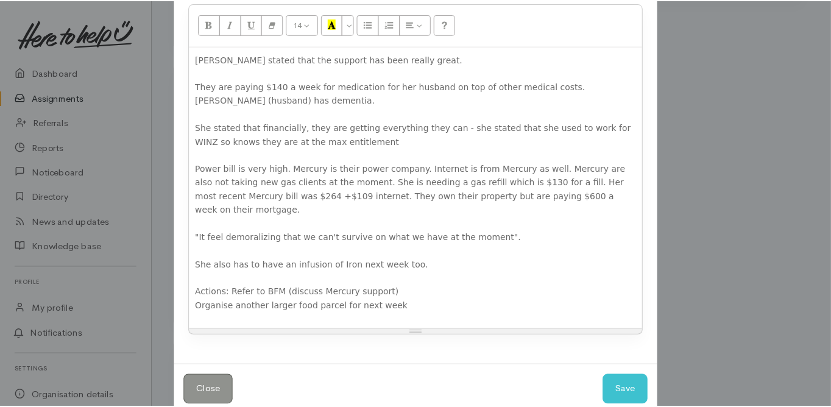
scroll to position [202, 0]
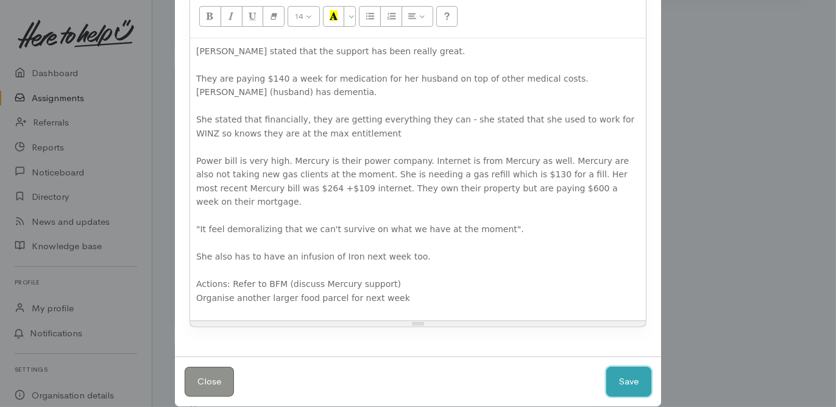
click at [634, 367] on button "Save" at bounding box center [628, 382] width 45 height 30
select select "1"
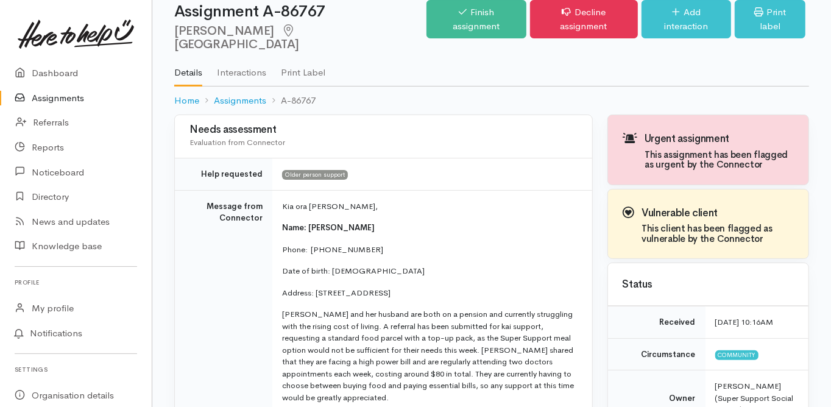
scroll to position [0, 0]
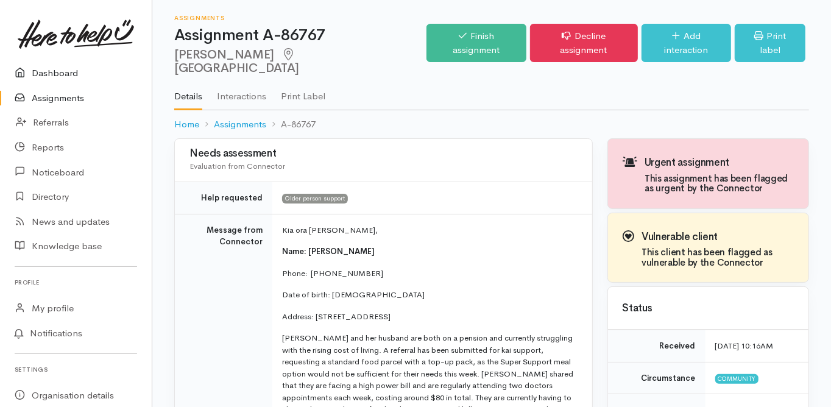
click at [64, 72] on link "Dashboard" at bounding box center [76, 73] width 152 height 25
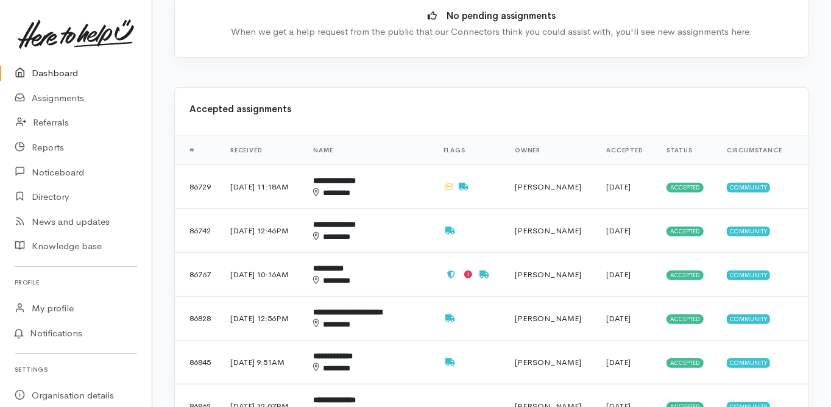
scroll to position [439, 0]
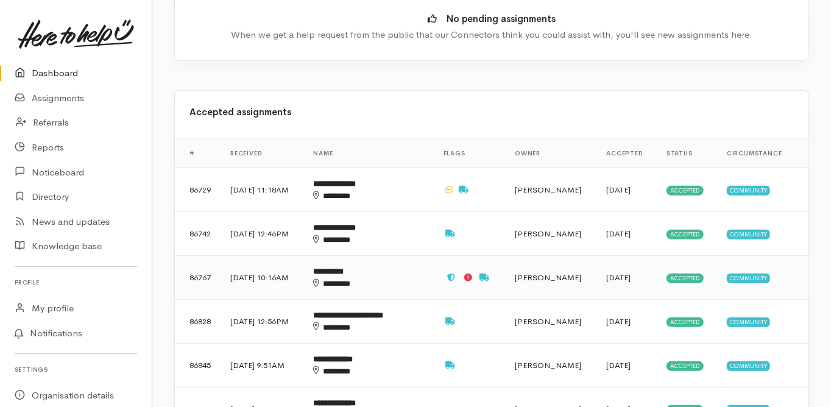
click at [344, 268] on b "**********" at bounding box center [328, 272] width 30 height 8
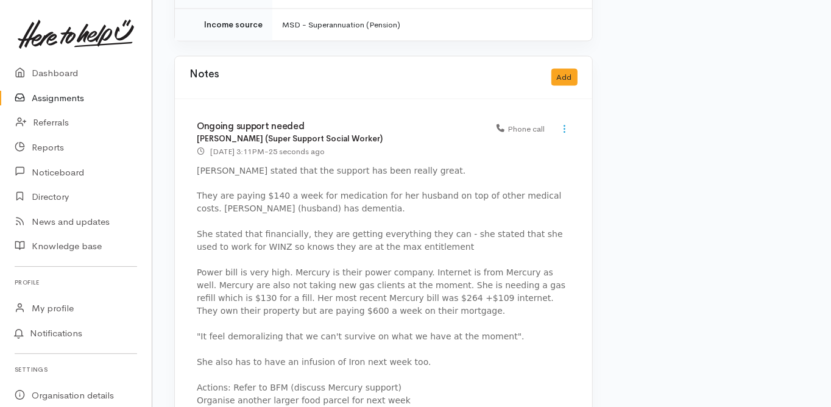
scroll to position [1291, 0]
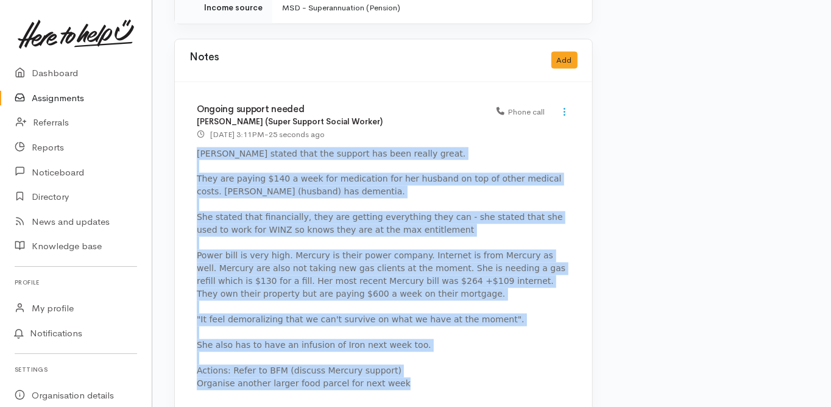
drag, startPoint x: 372, startPoint y: 349, endPoint x: 194, endPoint y: 126, distance: 286.2
click at [194, 126] on div "Ongoing support needed [PERSON_NAME] (Super Support Social Worker) [DATE] 3:11P…" at bounding box center [383, 252] width 417 height 341
copy p "Mary stated that the support has been really great. They are paying $140 a week…"
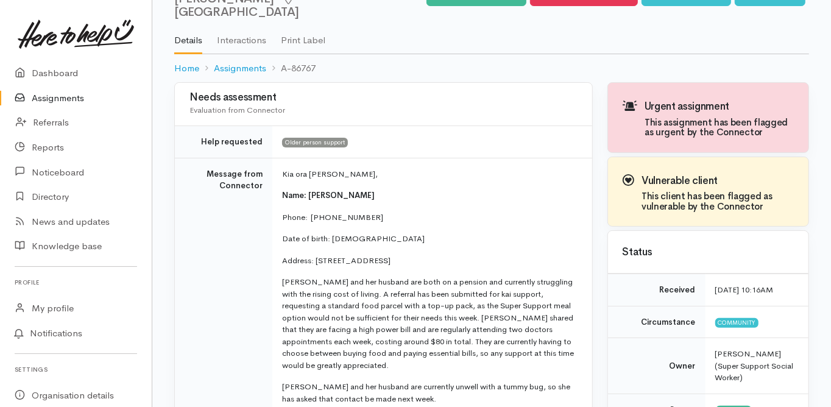
scroll to position [0, 0]
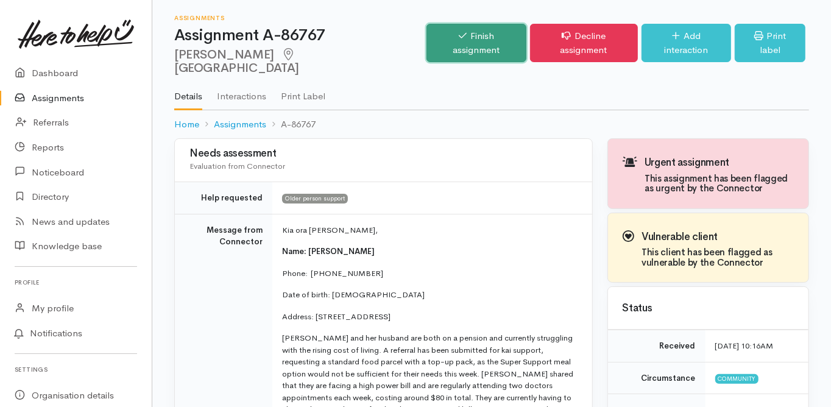
click at [456, 37] on link "Finish assignment" at bounding box center [476, 43] width 99 height 38
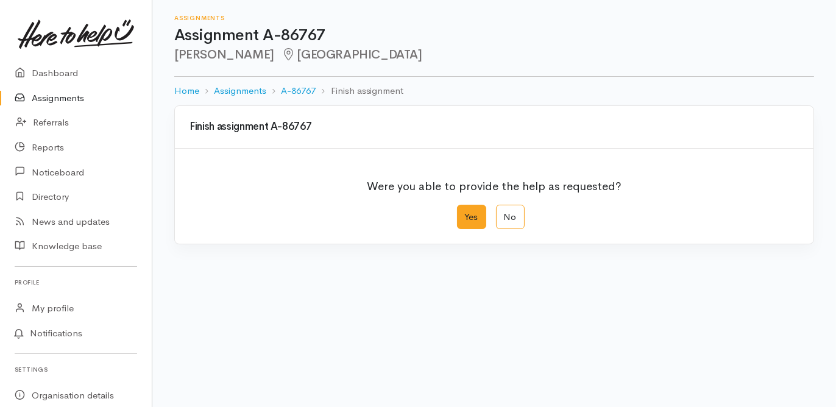
click at [467, 219] on label "Yes" at bounding box center [471, 217] width 29 height 25
click at [465, 213] on input "Yes" at bounding box center [461, 209] width 8 height 8
radio input "true"
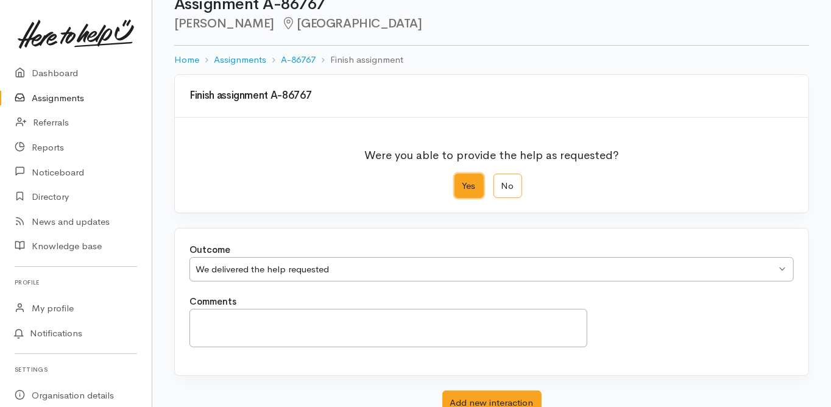
scroll to position [49, 0]
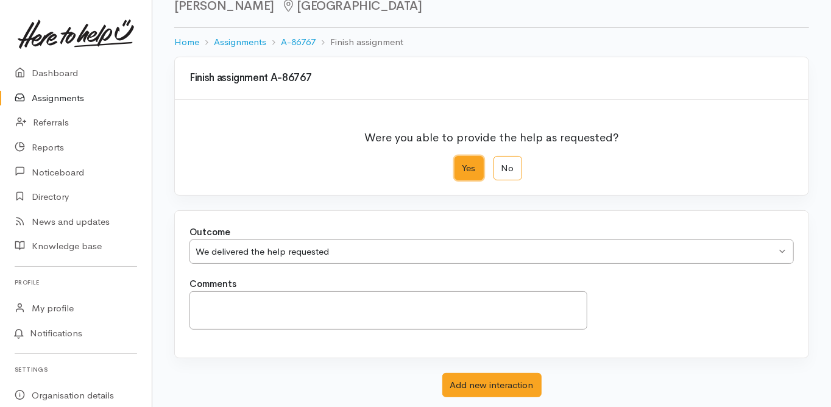
click at [273, 249] on div "We delivered the help requested" at bounding box center [486, 252] width 581 height 14
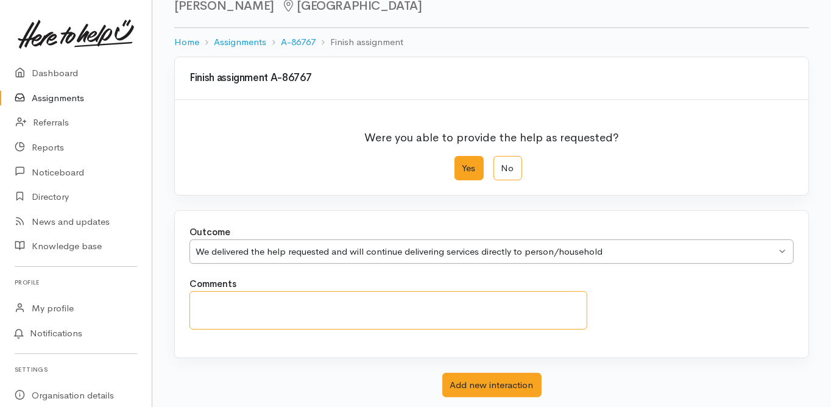
click at [244, 294] on textarea "Comments" at bounding box center [389, 310] width 398 height 38
paste textarea "Mary stated that the support has been really great. They are paying $140 a week…"
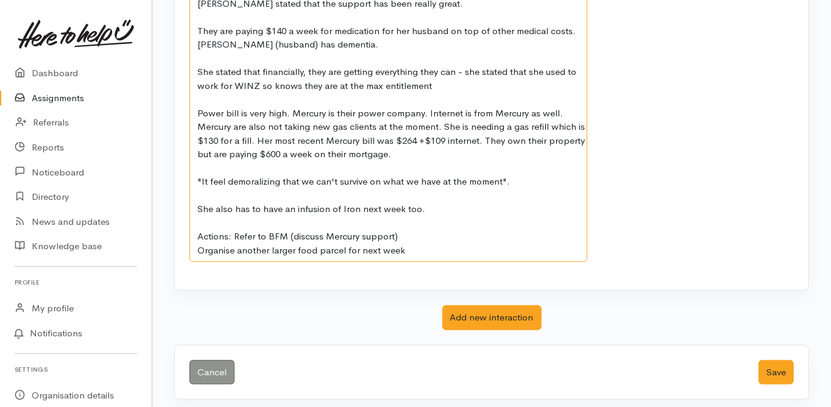
scroll to position [353, 0]
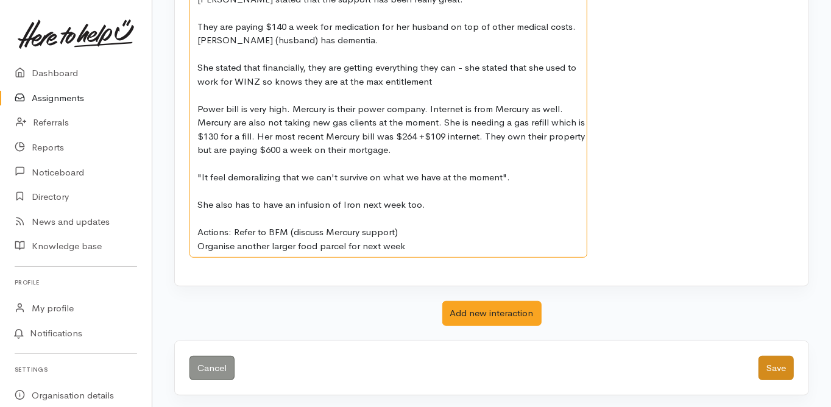
type textarea "Mary stated that the support has been really great. They are paying $140 a week…"
click at [777, 364] on button "Save" at bounding box center [776, 368] width 35 height 25
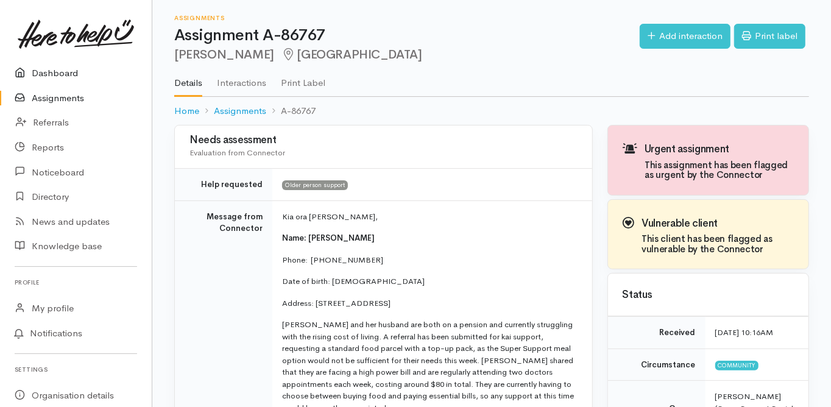
click at [55, 70] on link "Dashboard" at bounding box center [76, 73] width 152 height 25
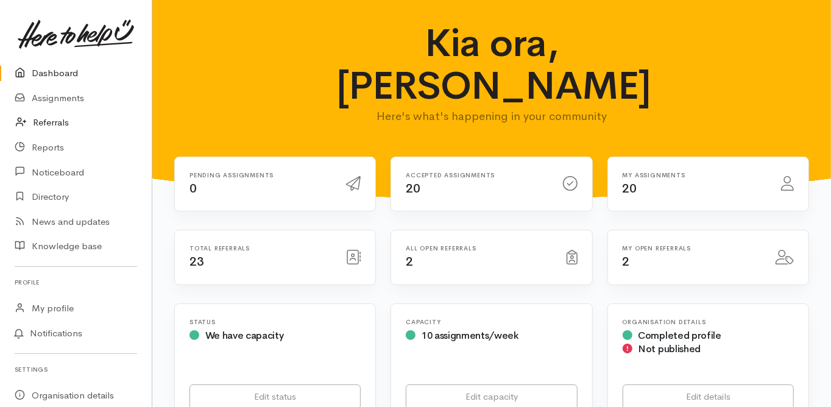
click at [53, 122] on link "Referrals" at bounding box center [76, 122] width 152 height 25
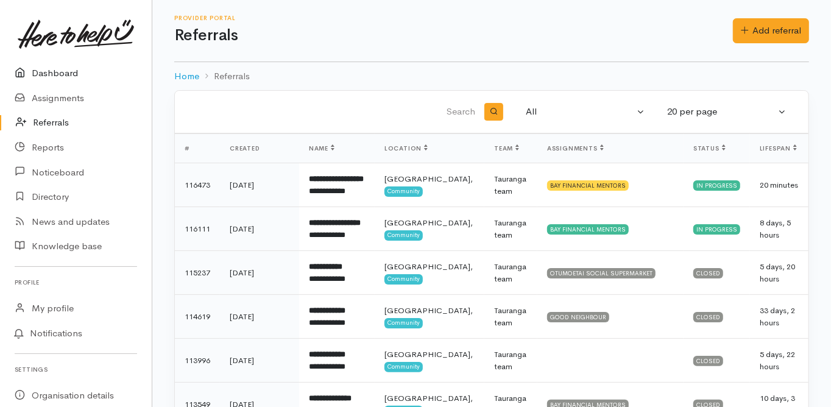
click at [66, 71] on link "Dashboard" at bounding box center [76, 73] width 152 height 25
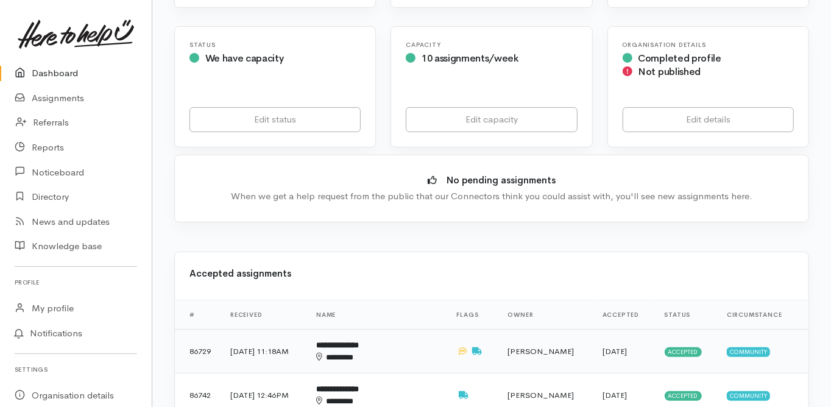
scroll to position [292, 0]
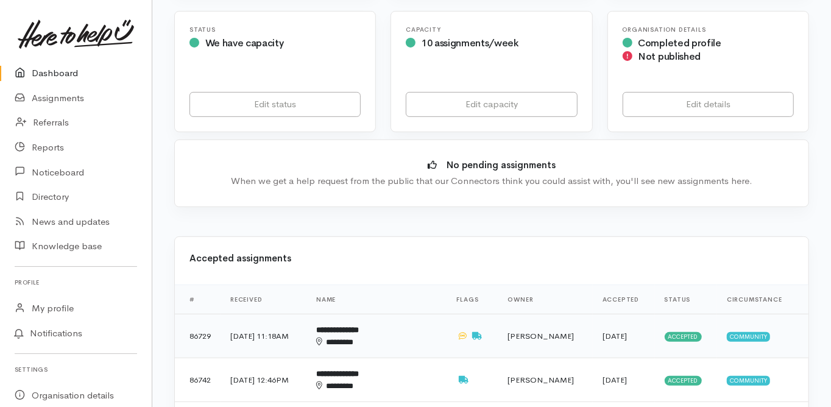
click at [363, 314] on td "**********" at bounding box center [377, 336] width 141 height 44
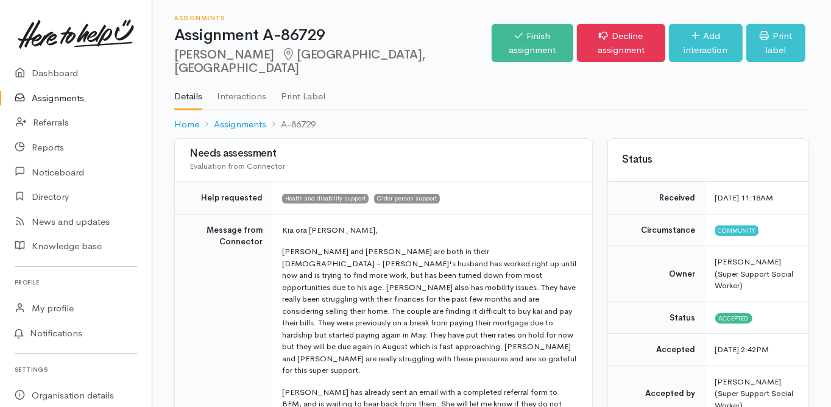
click at [178, 252] on td "Message from Connector" at bounding box center [223, 395] width 97 height 362
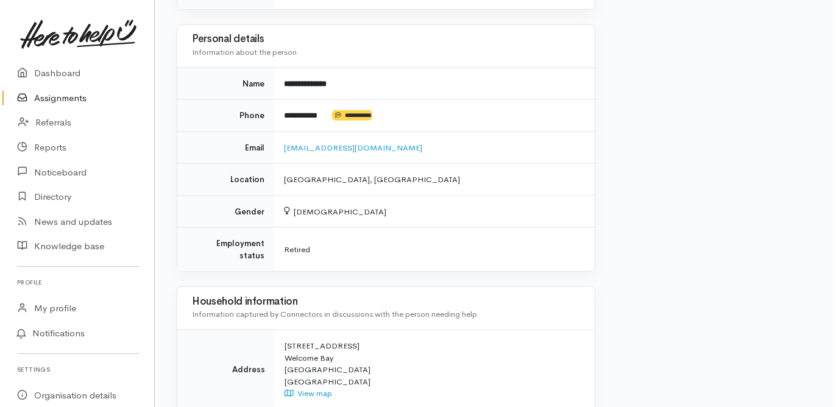
scroll to position [1147, 0]
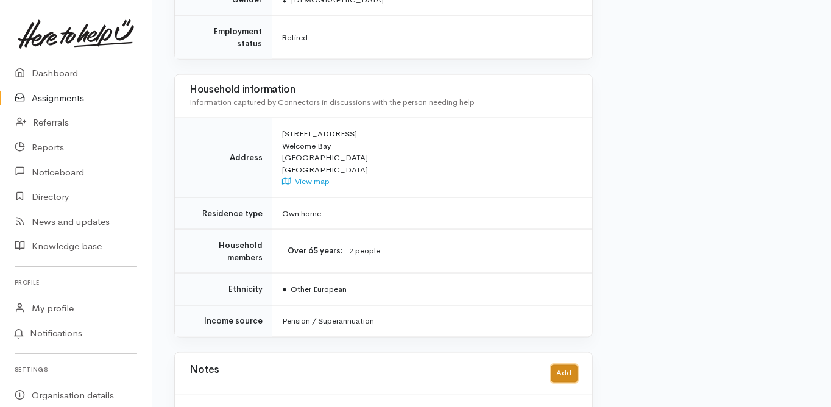
click at [559, 365] on button "Add" at bounding box center [564, 374] width 26 height 18
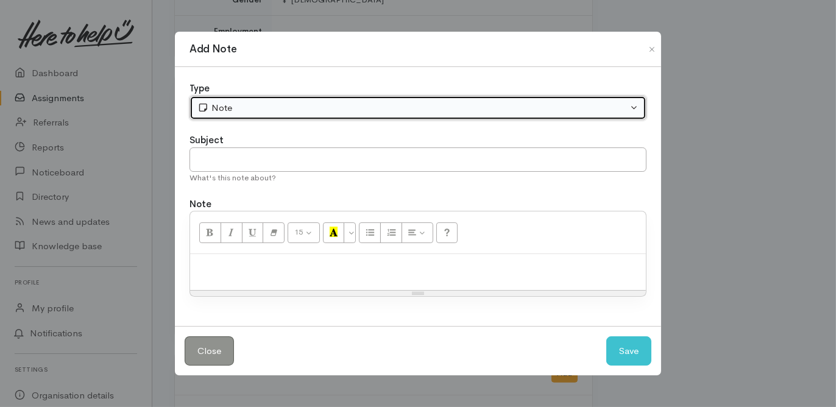
click at [215, 118] on button "Note" at bounding box center [418, 108] width 457 height 25
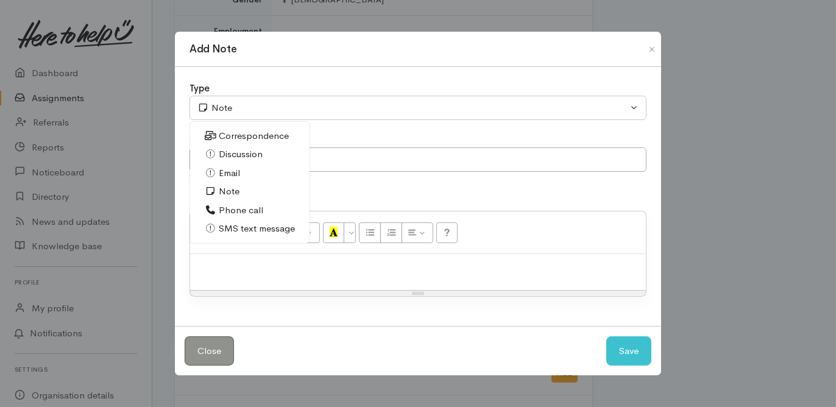
click at [238, 209] on span "Phone call" at bounding box center [241, 211] width 44 height 14
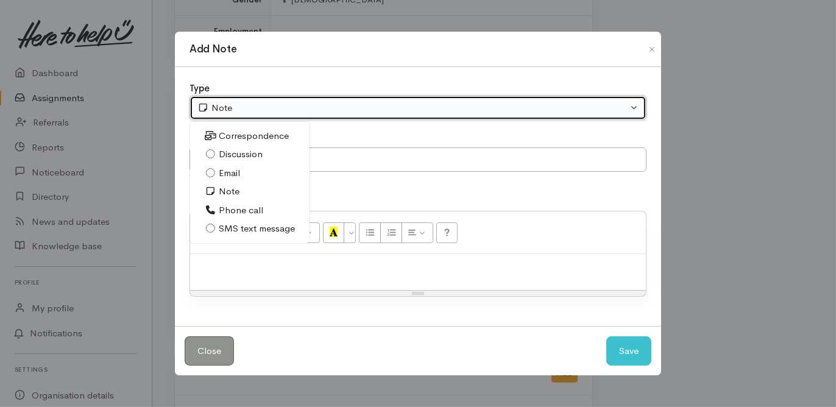
select select "3"
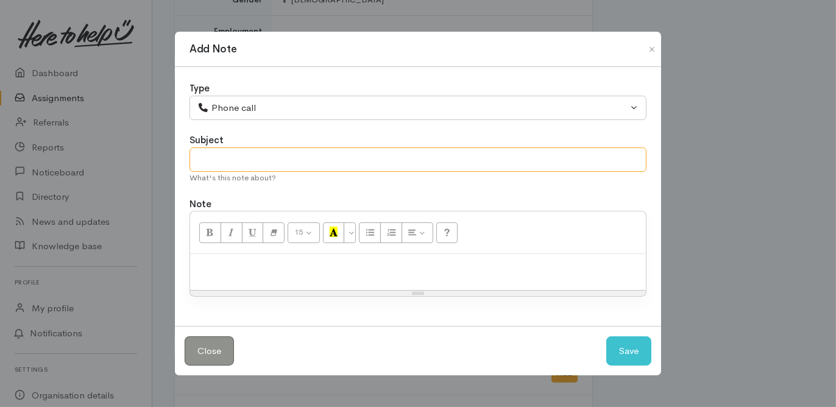
click at [218, 157] on input "text" at bounding box center [418, 159] width 457 height 25
type input "More support needed"
click at [198, 258] on div at bounding box center [418, 272] width 456 height 36
paste div
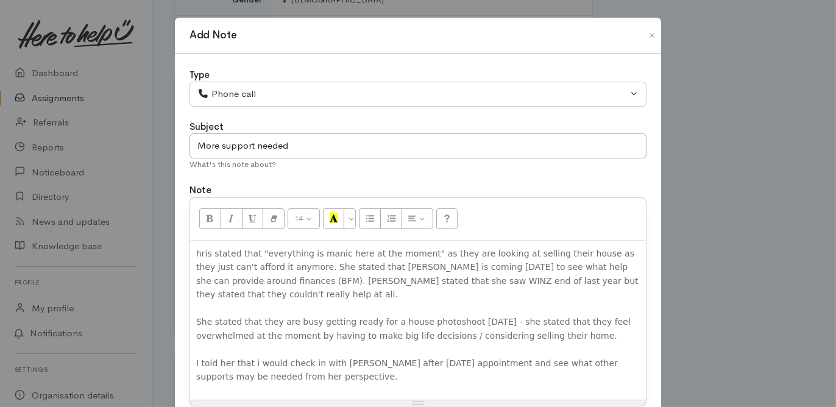
click at [196, 250] on span "hris stated that "everything is manic here at the moment" as they are looking a…" at bounding box center [417, 274] width 442 height 51
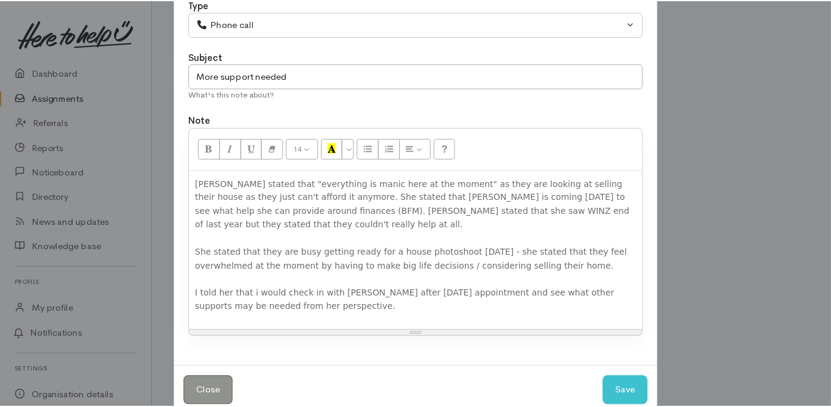
scroll to position [79, 0]
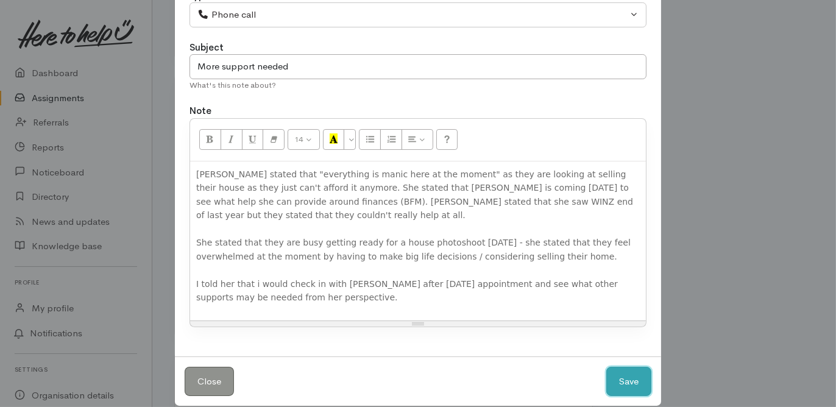
click at [629, 367] on button "Save" at bounding box center [628, 382] width 45 height 30
select select "1"
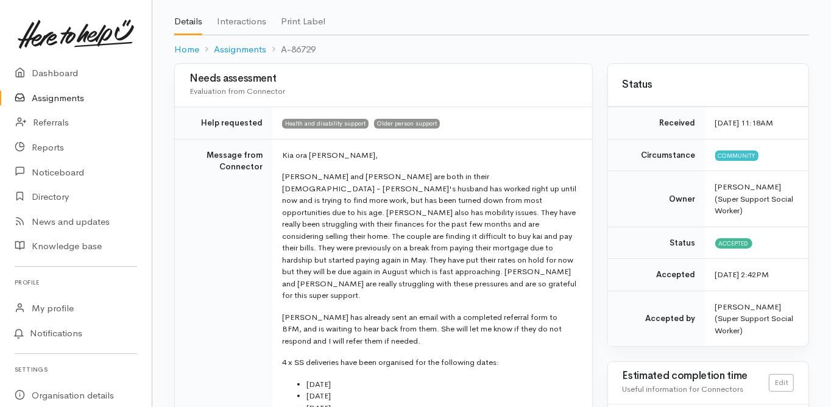
scroll to position [0, 0]
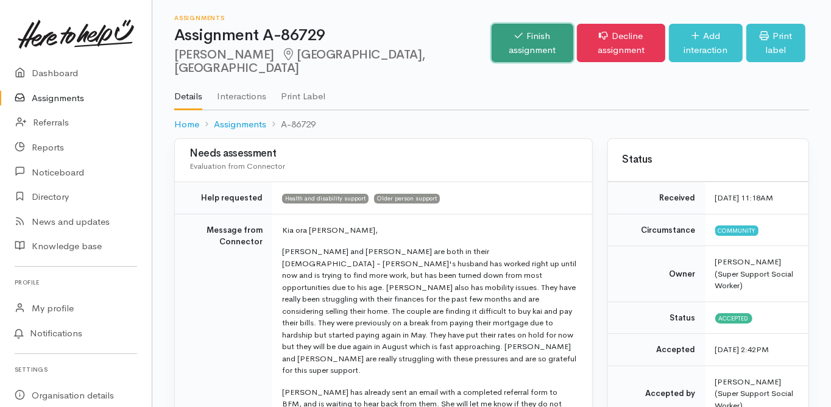
click at [492, 35] on link "Finish assignment" at bounding box center [533, 43] width 82 height 38
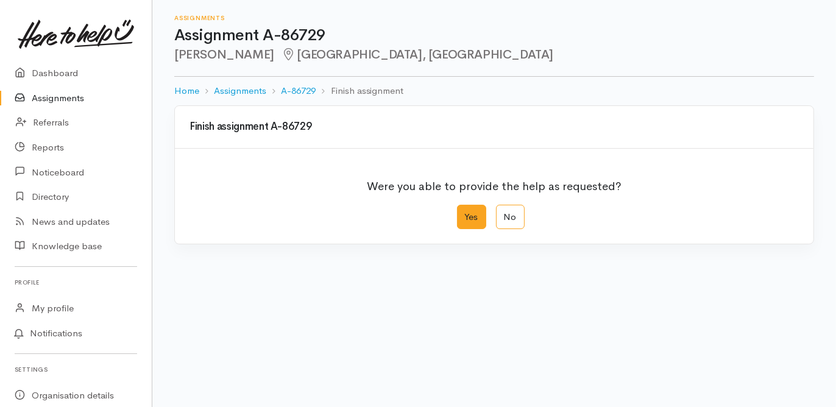
click at [471, 219] on label "Yes" at bounding box center [471, 217] width 29 height 25
click at [465, 213] on input "Yes" at bounding box center [461, 209] width 8 height 8
radio input "true"
click at [255, 304] on div "We delivered the help requested" at bounding box center [486, 301] width 581 height 14
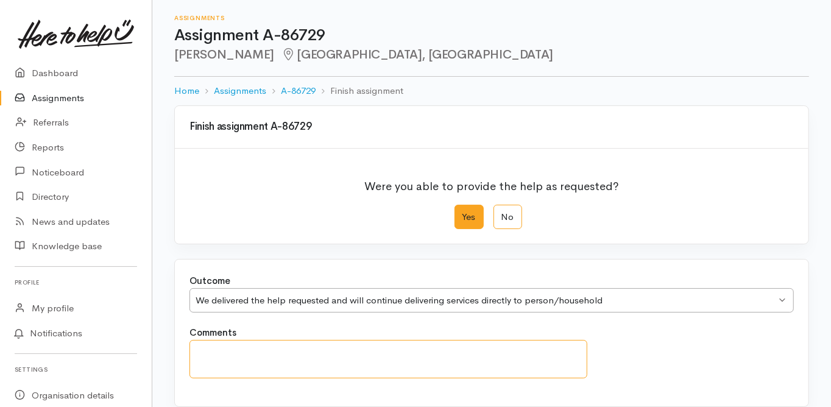
click at [234, 358] on textarea "Comments" at bounding box center [389, 359] width 398 height 38
paste textarea "hris stated that "everything is manic here at the moment" as they are looking a…"
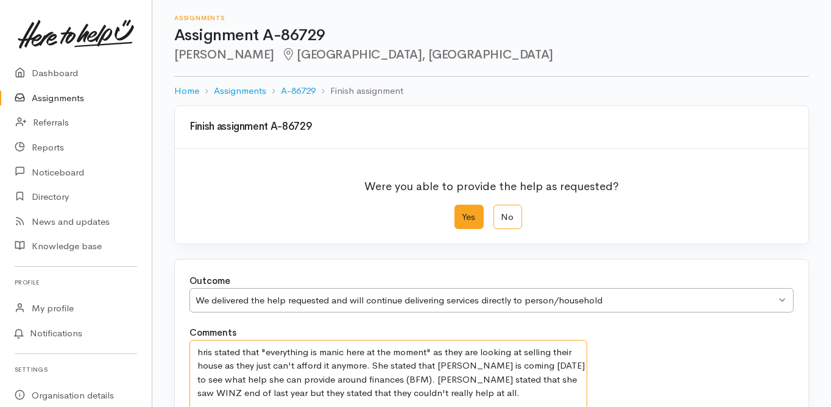
scroll to position [85, 0]
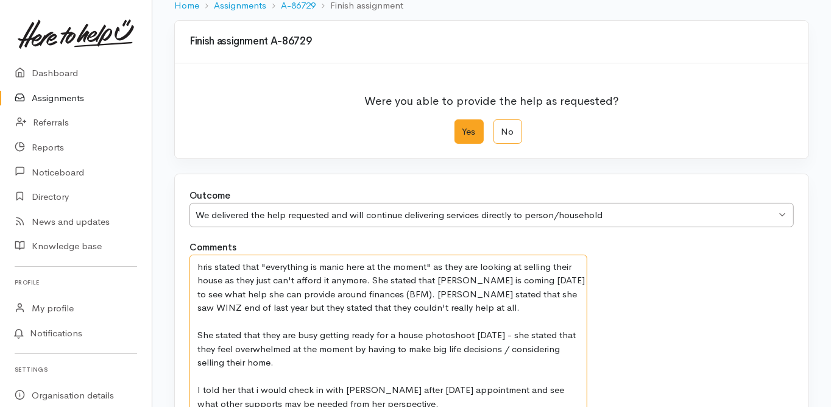
click at [196, 263] on textarea "hris stated that "everything is manic here at the moment" as they are looking a…" at bounding box center [389, 335] width 398 height 161
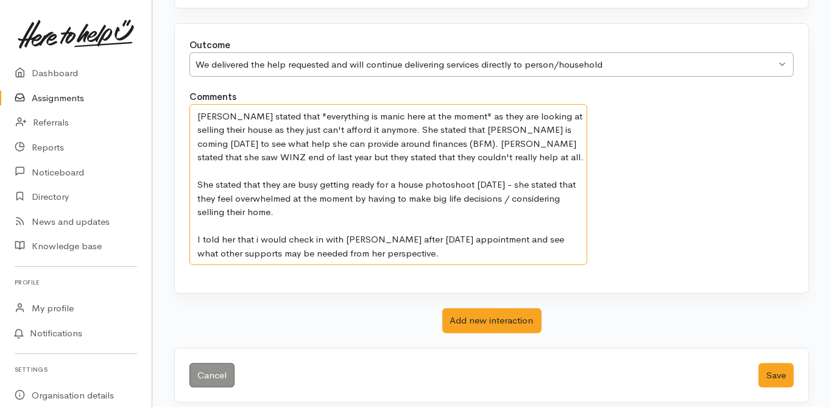
scroll to position [243, 0]
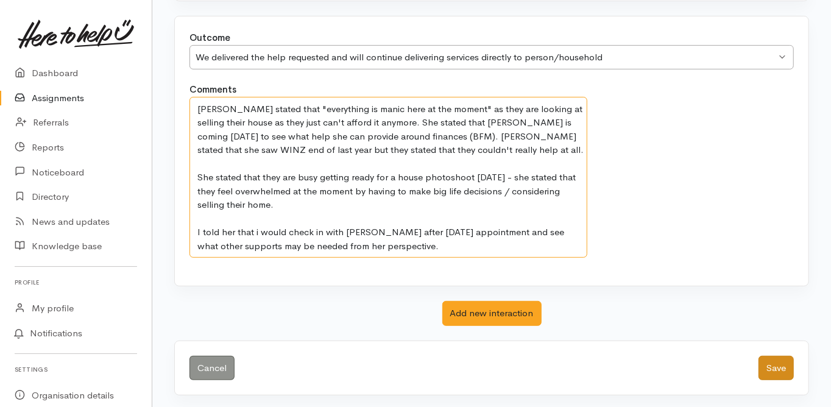
type textarea "Chris stated that "everything is manic here at the moment" as they are looking …"
click at [774, 363] on button "Save" at bounding box center [776, 368] width 35 height 25
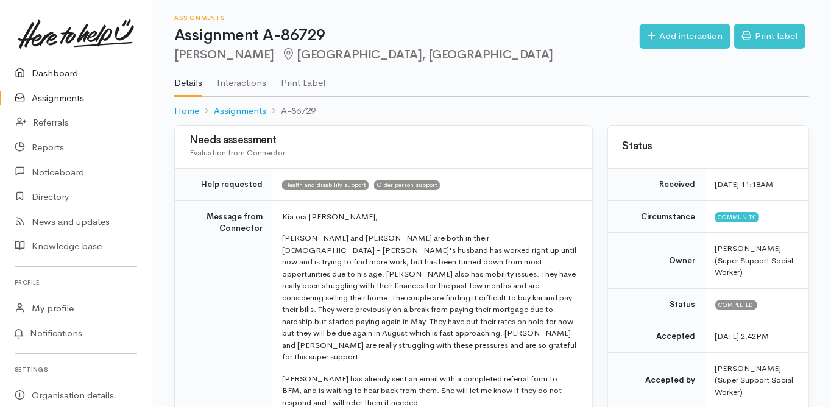
click at [52, 70] on link "Dashboard" at bounding box center [76, 73] width 152 height 25
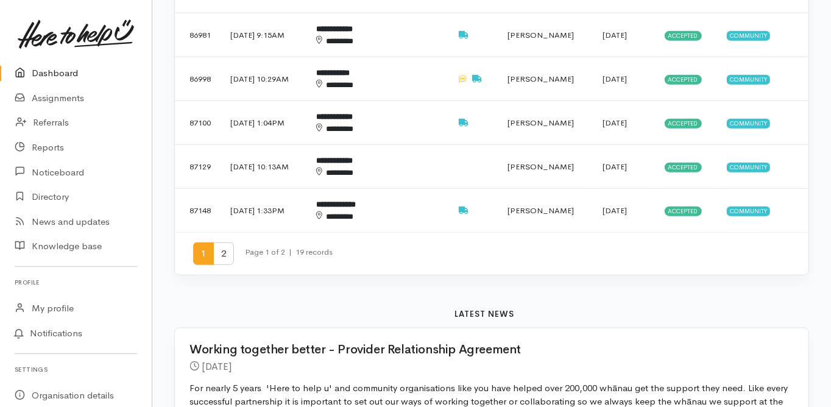
scroll to position [829, 0]
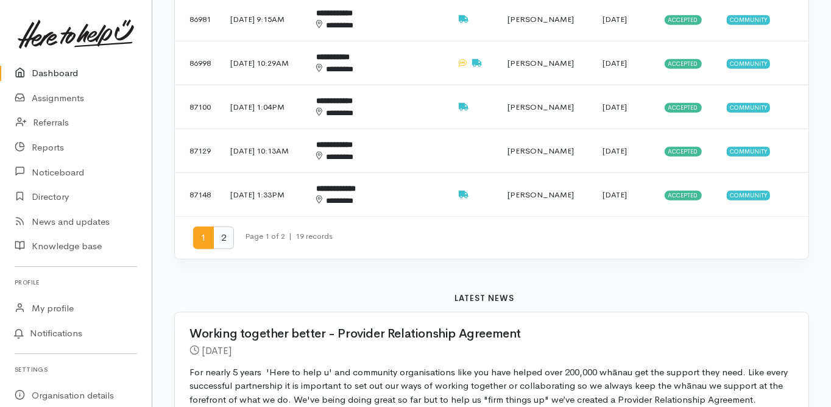
click at [220, 227] on span "2" at bounding box center [223, 238] width 21 height 23
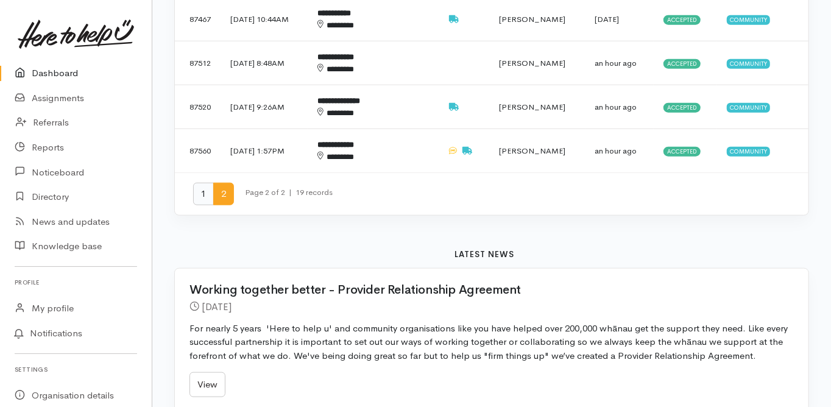
click at [202, 183] on span "1" at bounding box center [203, 194] width 21 height 23
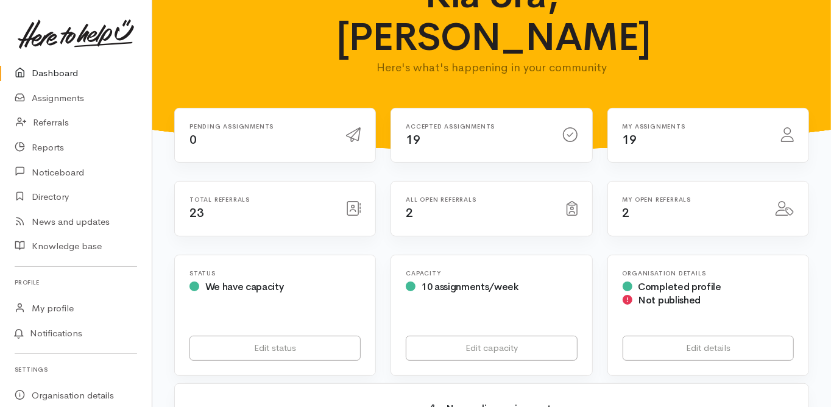
scroll to position [0, 0]
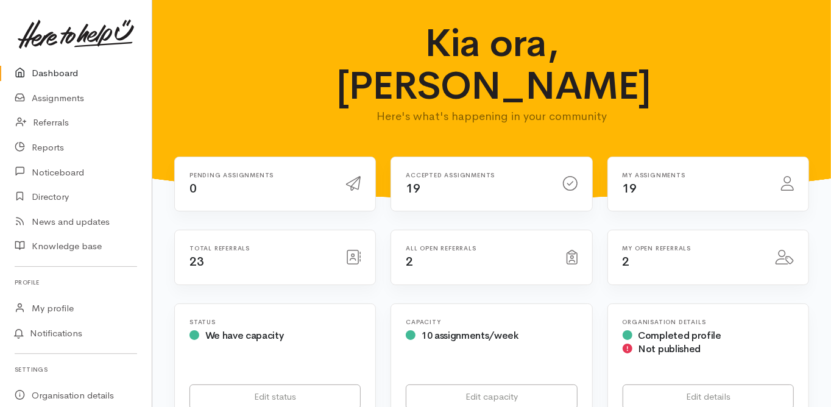
click at [54, 71] on link "Dashboard" at bounding box center [76, 73] width 152 height 25
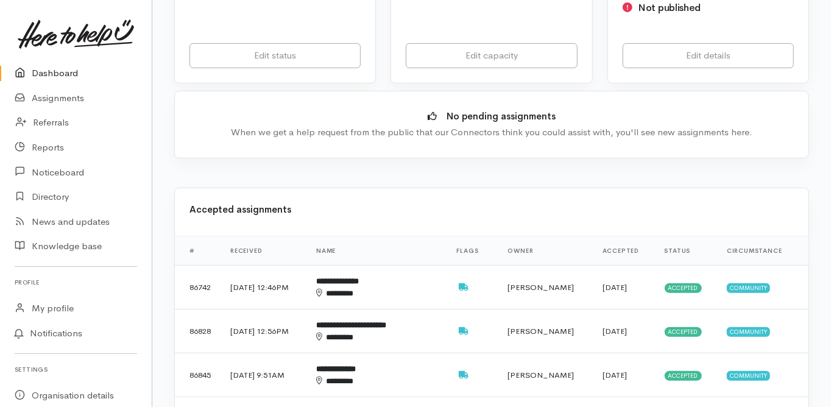
scroll to position [390, 0]
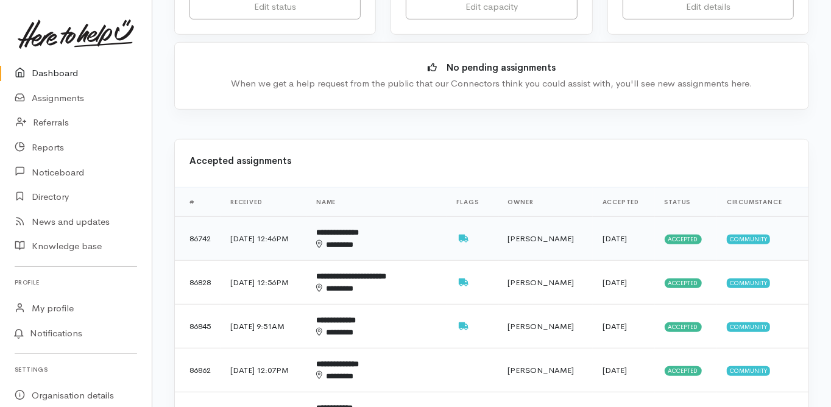
click at [359, 229] on b "**********" at bounding box center [337, 233] width 43 height 8
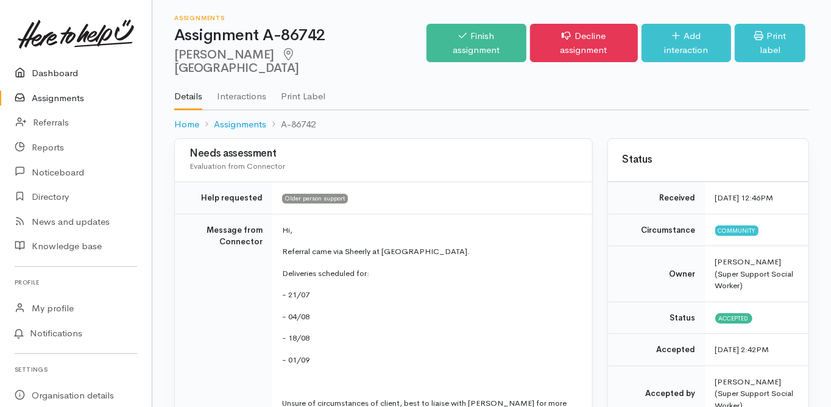
click at [58, 71] on link "Dashboard" at bounding box center [76, 73] width 152 height 25
